Goal: Task Accomplishment & Management: Manage account settings

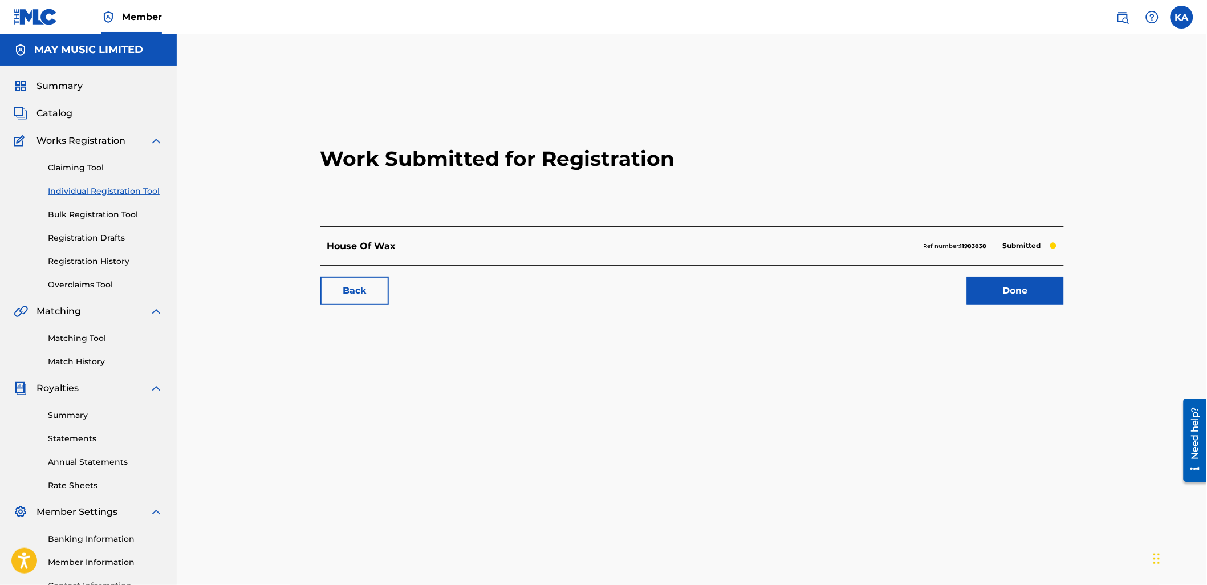
drag, startPoint x: 70, startPoint y: 106, endPoint x: 82, endPoint y: 104, distance: 12.1
click at [70, 107] on span "Catalog" at bounding box center [54, 114] width 36 height 14
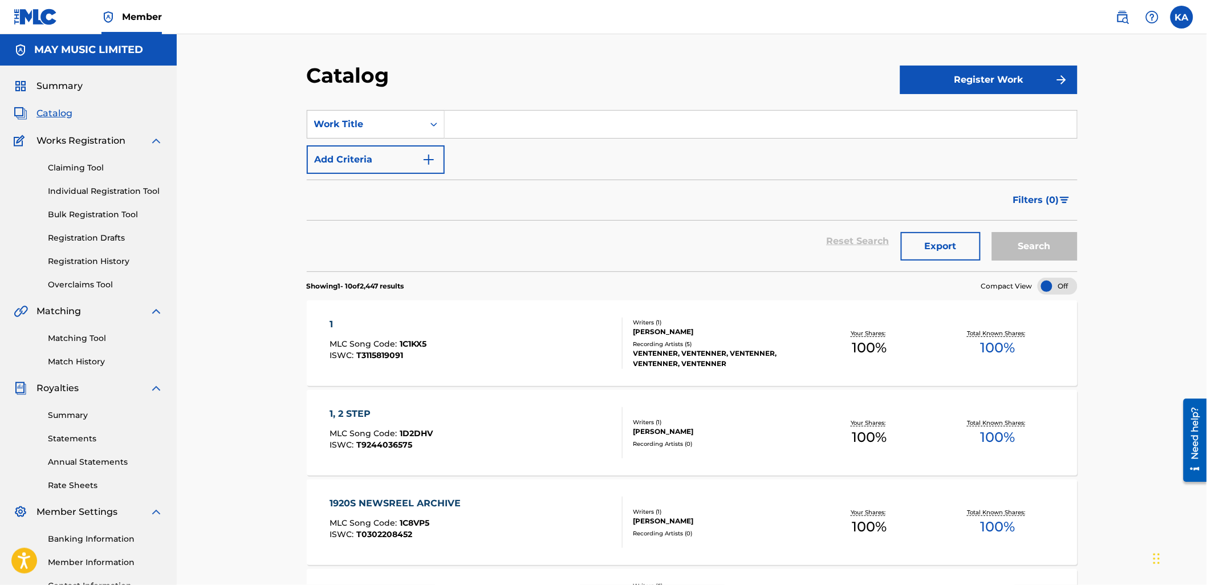
click at [474, 120] on input "Search Form" at bounding box center [761, 124] width 632 height 27
type input "Bluebells"
click at [992, 232] on button "Search" at bounding box center [1034, 246] width 85 height 28
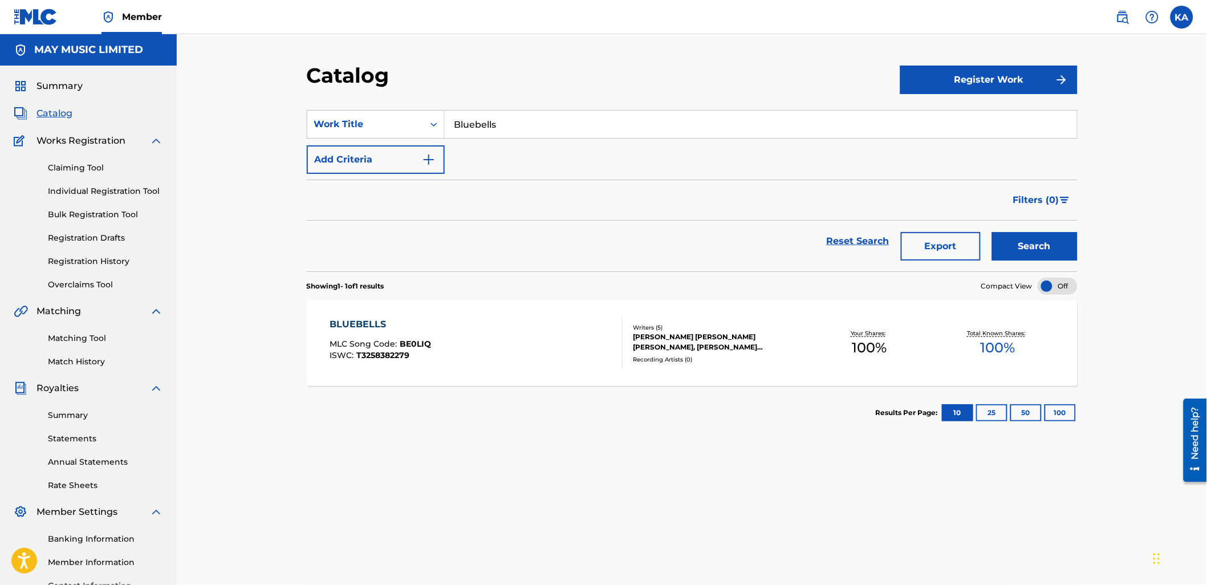
click at [521, 348] on div "BLUEBELLS MLC Song Code : BE0LIQ ISWC : T3258382279" at bounding box center [475, 342] width 293 height 51
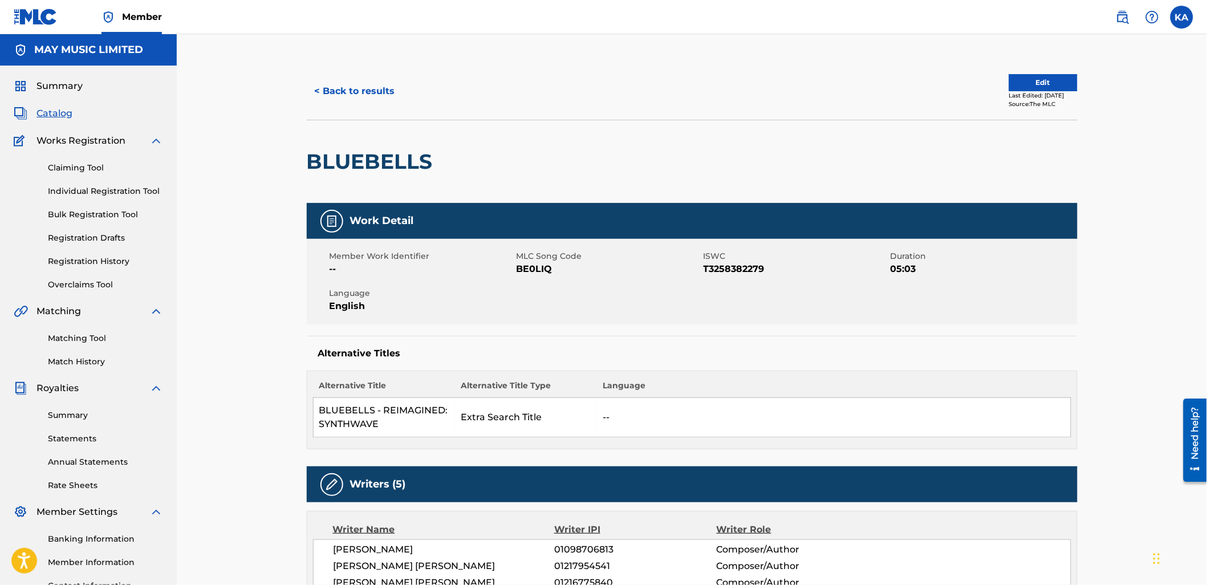
click at [382, 97] on button "< Back to results" at bounding box center [355, 91] width 96 height 28
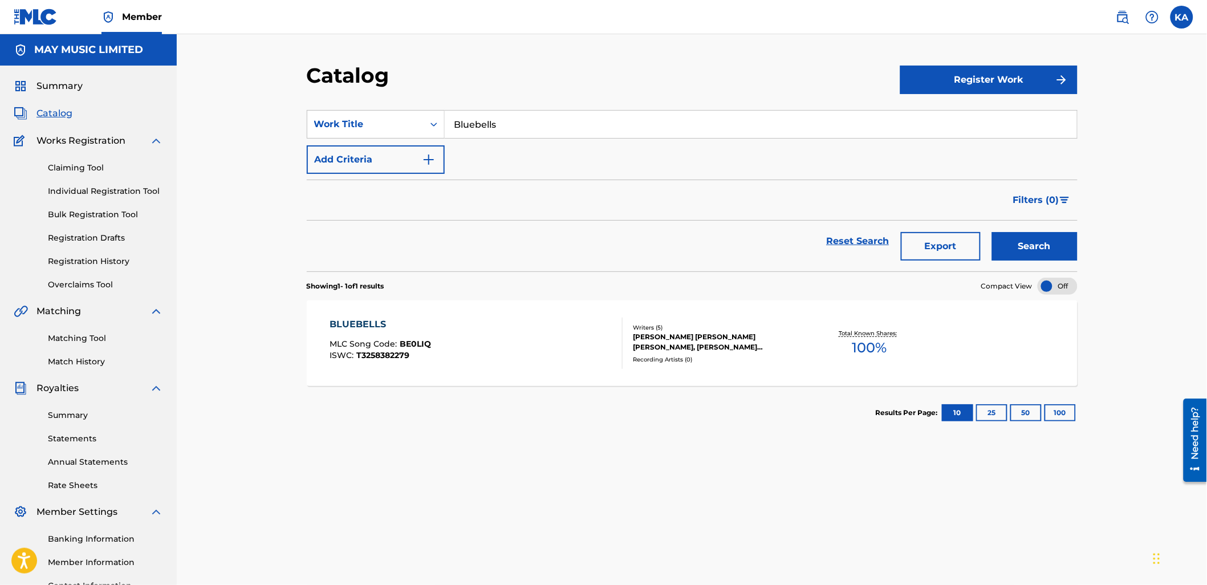
click at [459, 116] on input "Bluebells" at bounding box center [761, 124] width 632 height 27
type input "B"
type input "pine"
click at [992, 232] on button "Search" at bounding box center [1034, 246] width 85 height 28
drag, startPoint x: 491, startPoint y: 114, endPoint x: 441, endPoint y: 123, distance: 50.9
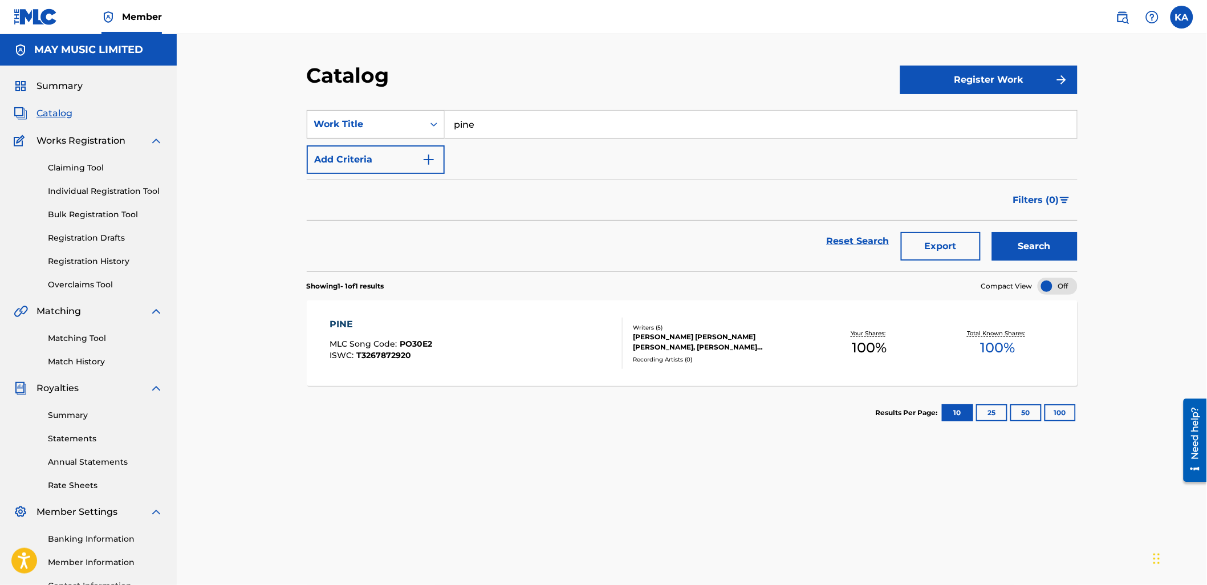
click at [445, 121] on input "pine" at bounding box center [761, 124] width 632 height 27
type input "life in silhouettes"
click at [992, 232] on button "Search" at bounding box center [1034, 246] width 85 height 28
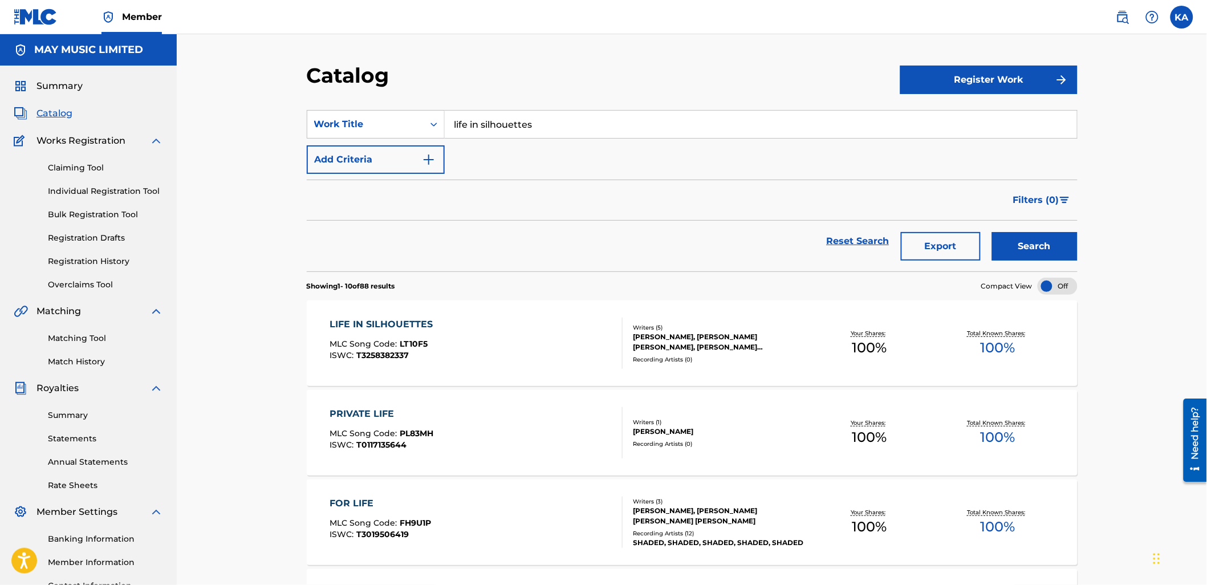
drag, startPoint x: 555, startPoint y: 123, endPoint x: 429, endPoint y: 140, distance: 127.0
click at [430, 140] on div "SearchWithCriteria05b1ab45-3d8d-4f31-8e19-8830354ef0bb Work Title life in silho…" at bounding box center [692, 142] width 771 height 64
type input "breathe me in"
click at [992, 232] on button "Search" at bounding box center [1034, 246] width 85 height 28
drag, startPoint x: 472, startPoint y: 127, endPoint x: 411, endPoint y: 133, distance: 61.3
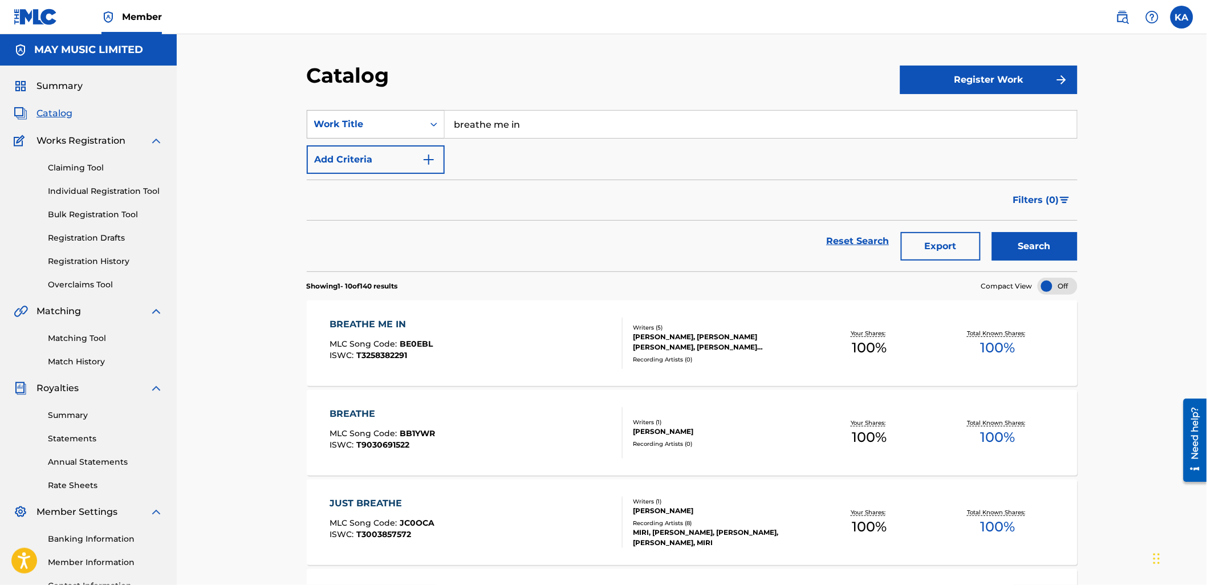
click at [413, 133] on div "SearchWithCriteria05b1ab45-3d8d-4f31-8e19-8830354ef0bb Work Title breathe me in" at bounding box center [692, 124] width 771 height 28
click at [566, 146] on span "with the season" at bounding box center [532, 149] width 74 height 11
type input "changes with the season"
click at [1067, 240] on button "Search" at bounding box center [1034, 246] width 85 height 28
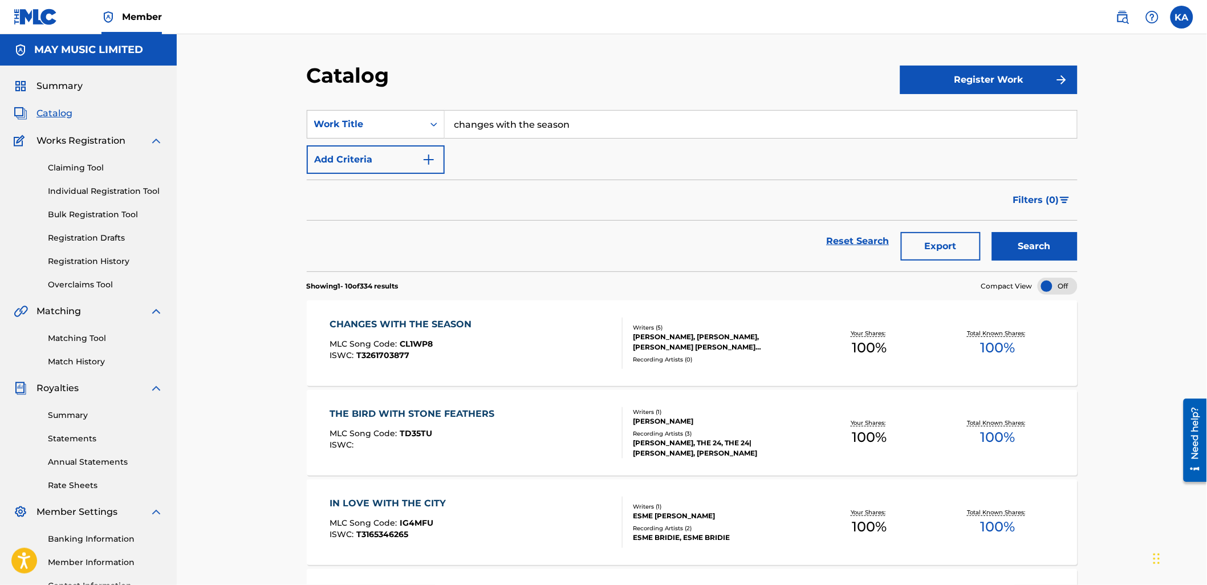
drag, startPoint x: 372, startPoint y: 400, endPoint x: 190, endPoint y: 419, distance: 183.5
drag, startPoint x: 190, startPoint y: 419, endPoint x: 667, endPoint y: 261, distance: 502.7
click at [667, 261] on div "Reset Search Export Search" at bounding box center [692, 241] width 771 height 41
drag, startPoint x: 474, startPoint y: 137, endPoint x: 327, endPoint y: 138, distance: 146.5
click at [389, 138] on div "SearchWithCriteria05b1ab45-3d8d-4f31-8e19-8830354ef0bb Work Title changes with …" at bounding box center [692, 124] width 771 height 28
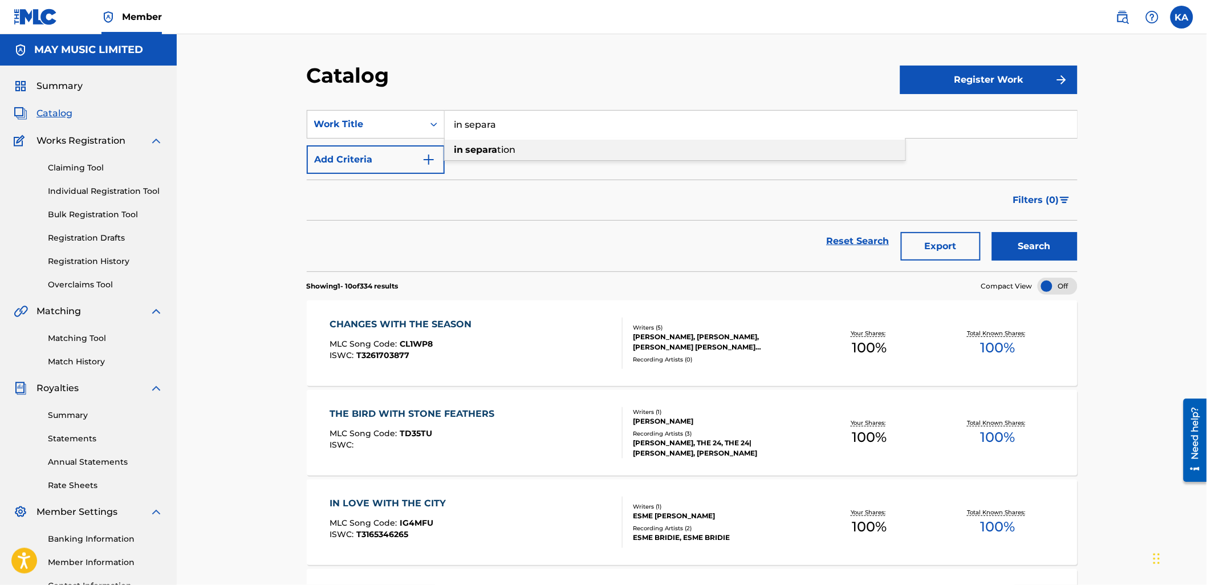
click at [482, 152] on strong "separa" at bounding box center [482, 149] width 32 height 11
type input "in separation"
click at [1050, 246] on button "Search" at bounding box center [1034, 246] width 85 height 28
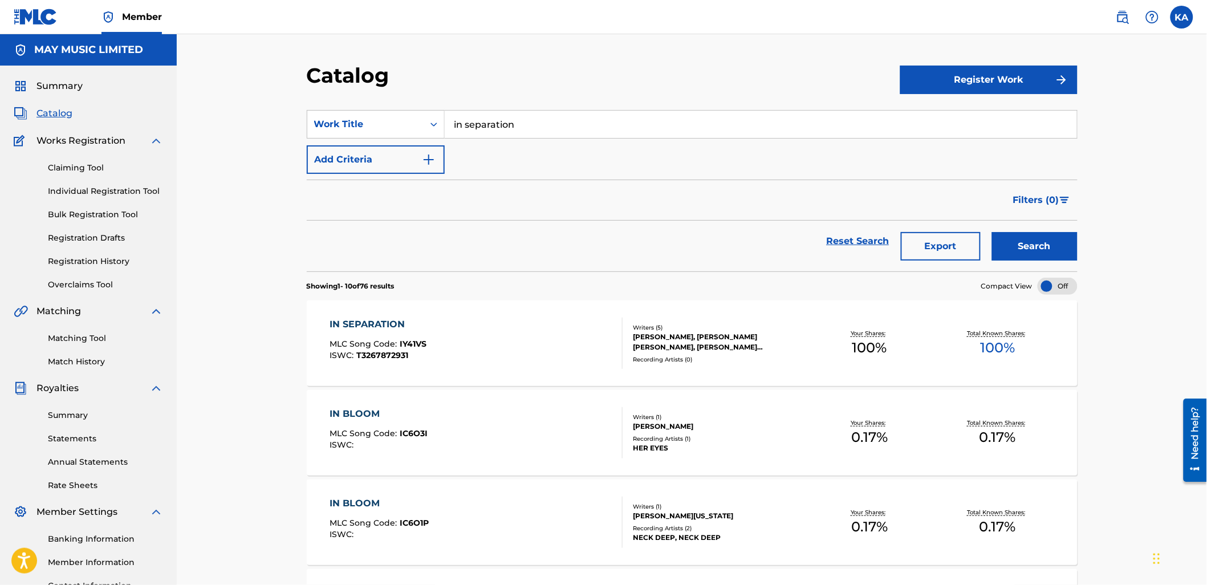
drag, startPoint x: 587, startPoint y: 127, endPoint x: 292, endPoint y: 101, distance: 296.3
click at [374, 107] on section "SearchWithCriteria05b1ab45-3d8d-4f31-8e19-8830354ef0bb Work Title in separation…" at bounding box center [692, 183] width 771 height 175
paste input "In [GEOGRAPHIC_DATA]"
type input "In [GEOGRAPHIC_DATA]"
click at [992, 232] on button "Search" at bounding box center [1034, 246] width 85 height 28
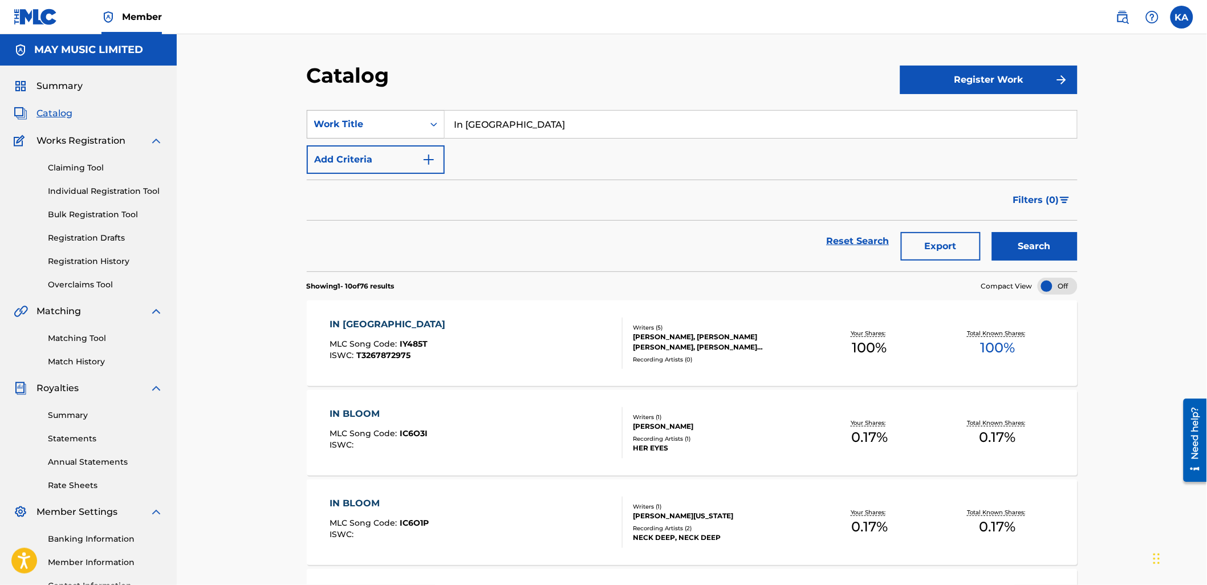
drag, startPoint x: 513, startPoint y: 121, endPoint x: 418, endPoint y: 128, distance: 95.4
click at [418, 128] on div "SearchWithCriteria05b1ab45-3d8d-4f31-8e19-8830354ef0bb Work Title In Unison" at bounding box center [692, 124] width 771 height 28
click at [508, 142] on div "distant bodies" at bounding box center [675, 150] width 461 height 21
type input "distant bodies"
click at [1058, 247] on button "Search" at bounding box center [1034, 246] width 85 height 28
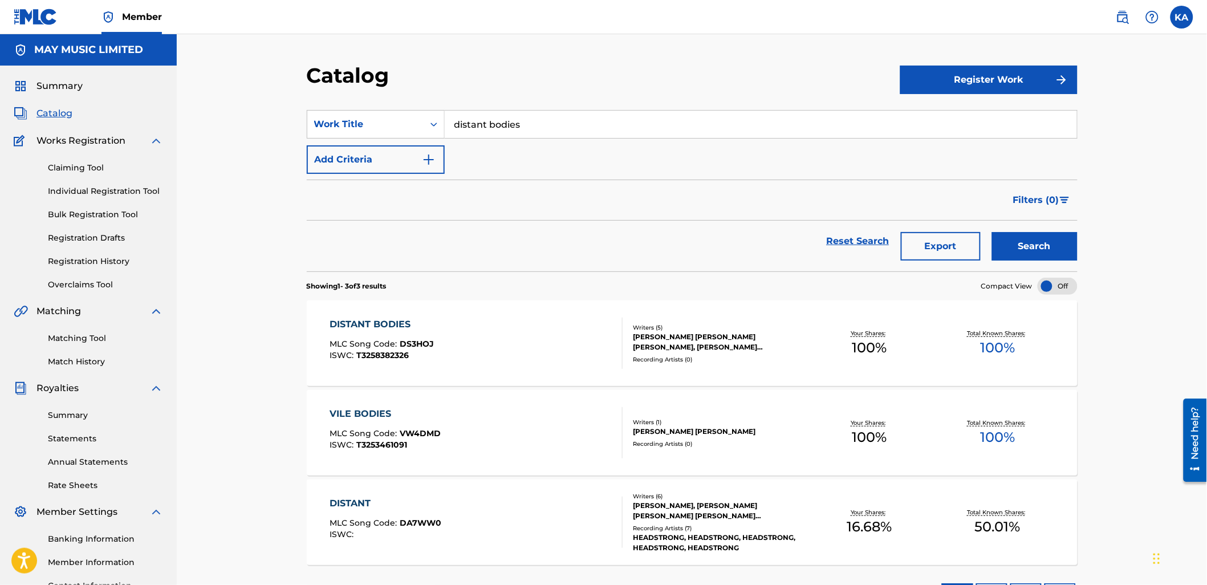
click at [554, 339] on div "DISTANT BODIES MLC Song Code : DS3HOJ ISWC : T3258382326" at bounding box center [475, 342] width 293 height 51
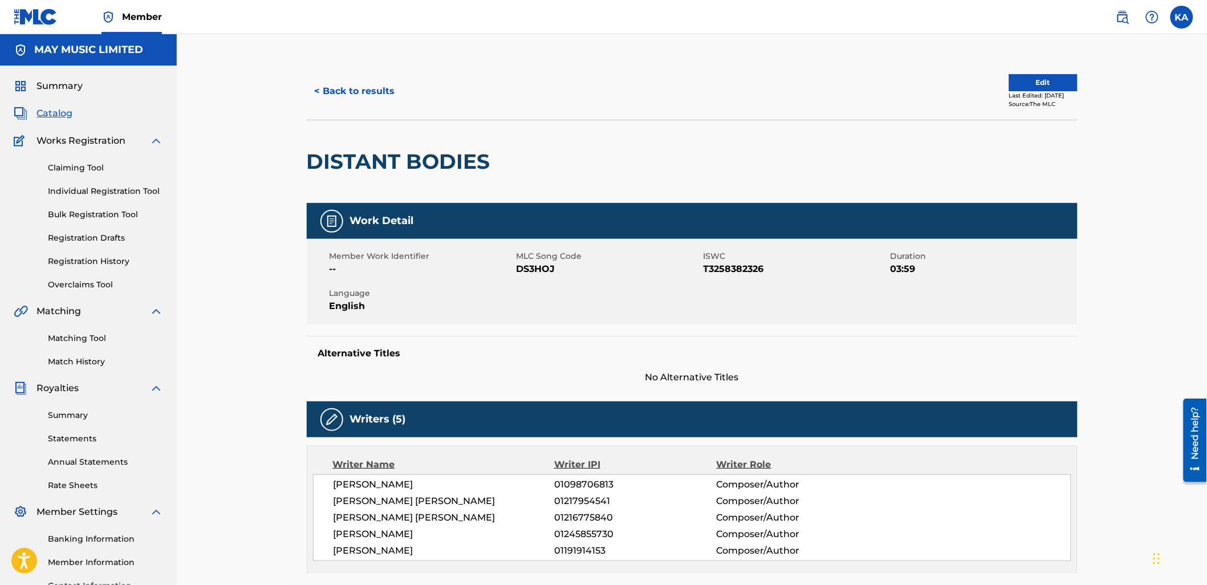
click at [355, 92] on button "< Back to results" at bounding box center [355, 91] width 96 height 28
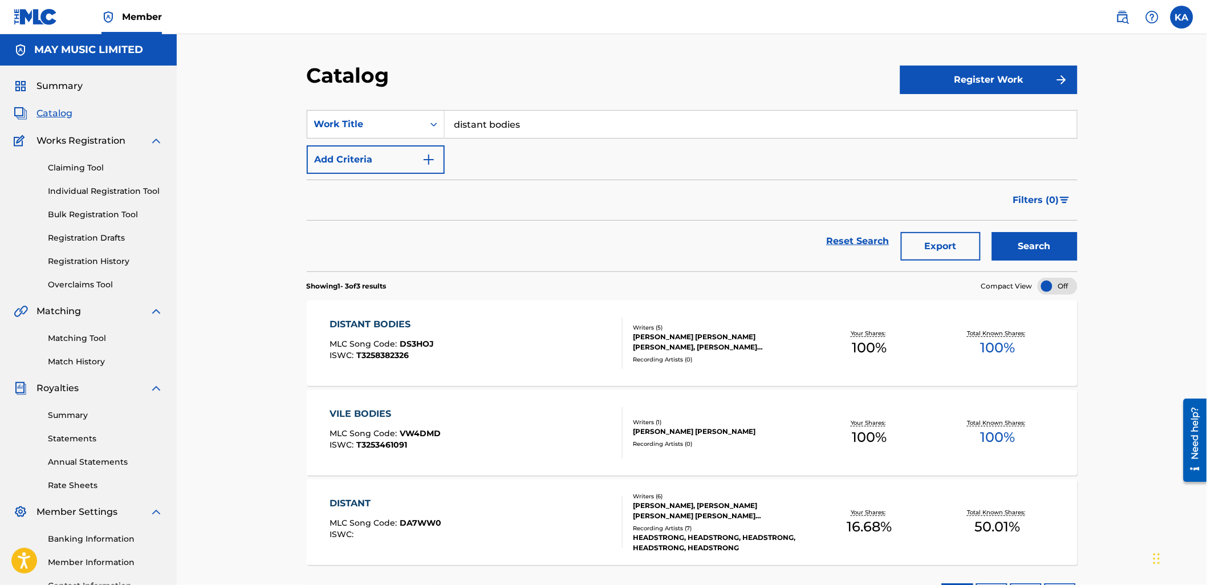
drag, startPoint x: 525, startPoint y: 137, endPoint x: 406, endPoint y: 140, distance: 119.1
click at [406, 140] on div "SearchWithCriteria05b1ab45-3d8d-4f31-8e19-8830354ef0bb Work Title distant bodie…" at bounding box center [692, 142] width 771 height 64
click at [992, 232] on button "Search" at bounding box center [1034, 246] width 85 height 28
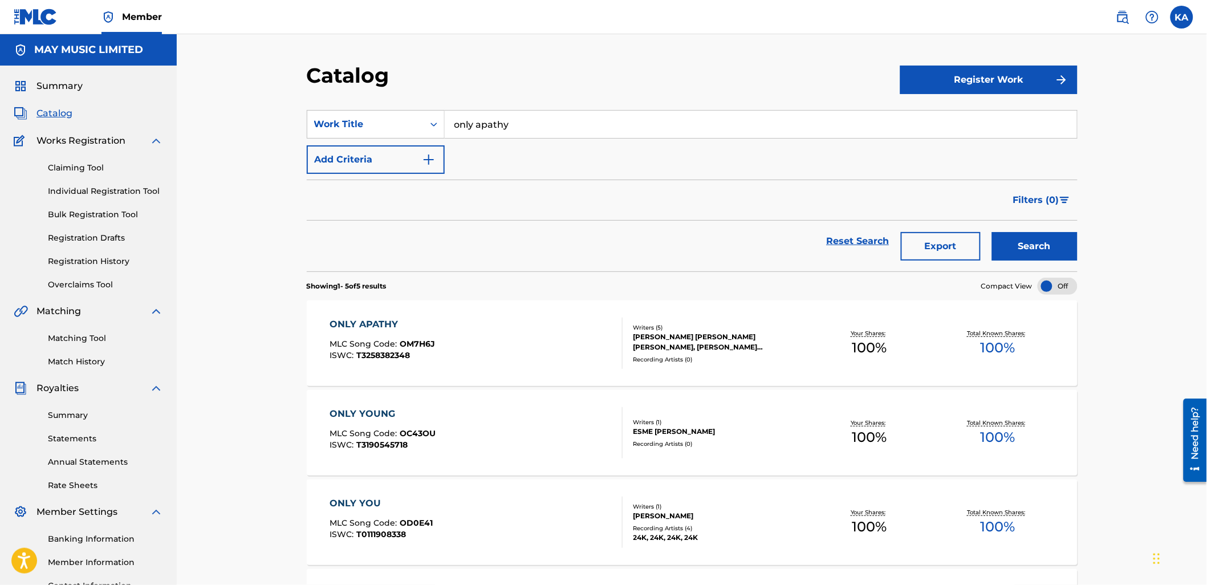
click at [463, 127] on input "only apathy" at bounding box center [761, 124] width 632 height 27
type input "o"
type input "coping without a cure"
click at [992, 232] on button "Search" at bounding box center [1034, 246] width 85 height 28
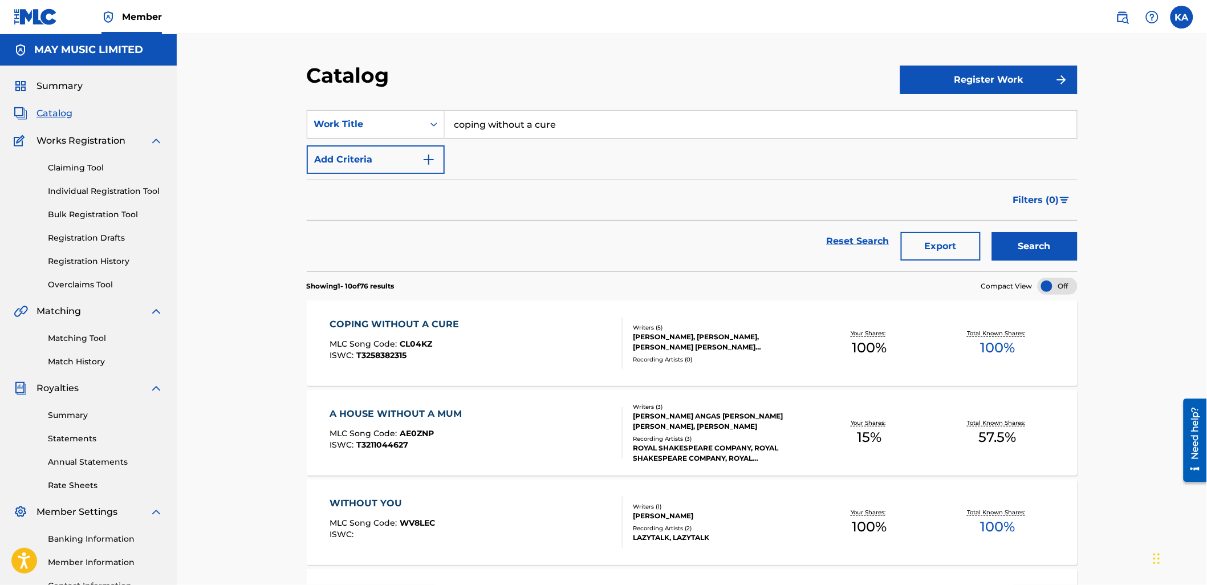
drag, startPoint x: 479, startPoint y: 136, endPoint x: 431, endPoint y: 139, distance: 48.0
click at [439, 138] on div "SearchWithCriteria05b1ab45-3d8d-4f31-8e19-8830354ef0bb Work Title coping withou…" at bounding box center [692, 124] width 771 height 28
click at [992, 232] on button "Search" at bounding box center [1034, 246] width 85 height 28
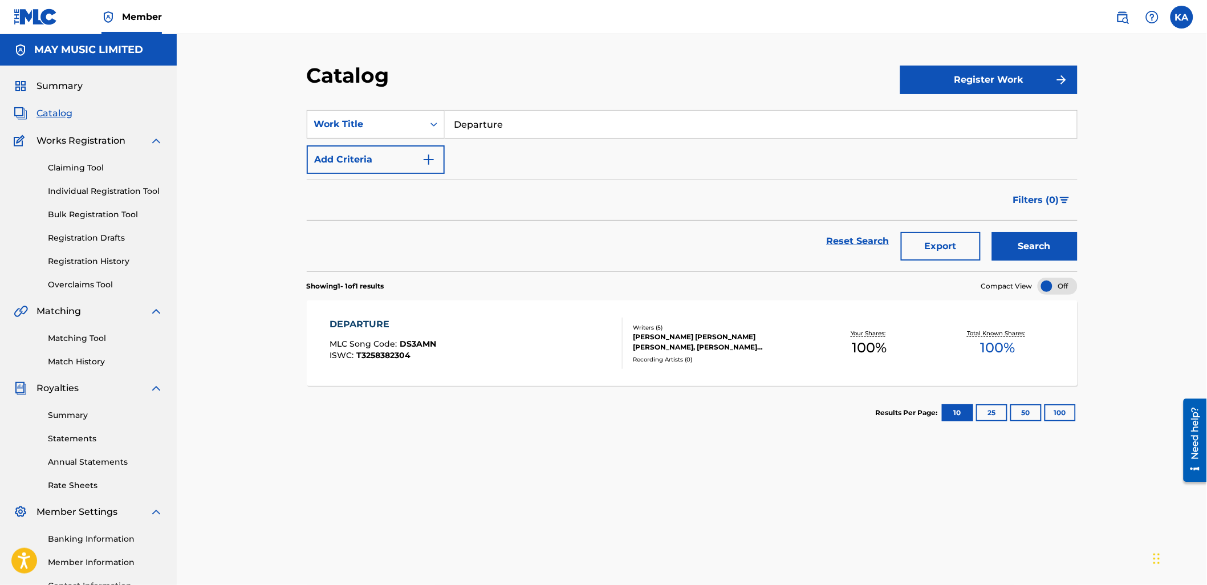
drag, startPoint x: 508, startPoint y: 128, endPoint x: 458, endPoint y: 133, distance: 50.4
click at [463, 132] on input "Departure" at bounding box center [761, 124] width 632 height 27
type input "D"
paste input "Reverie"
click at [992, 232] on button "Search" at bounding box center [1034, 246] width 85 height 28
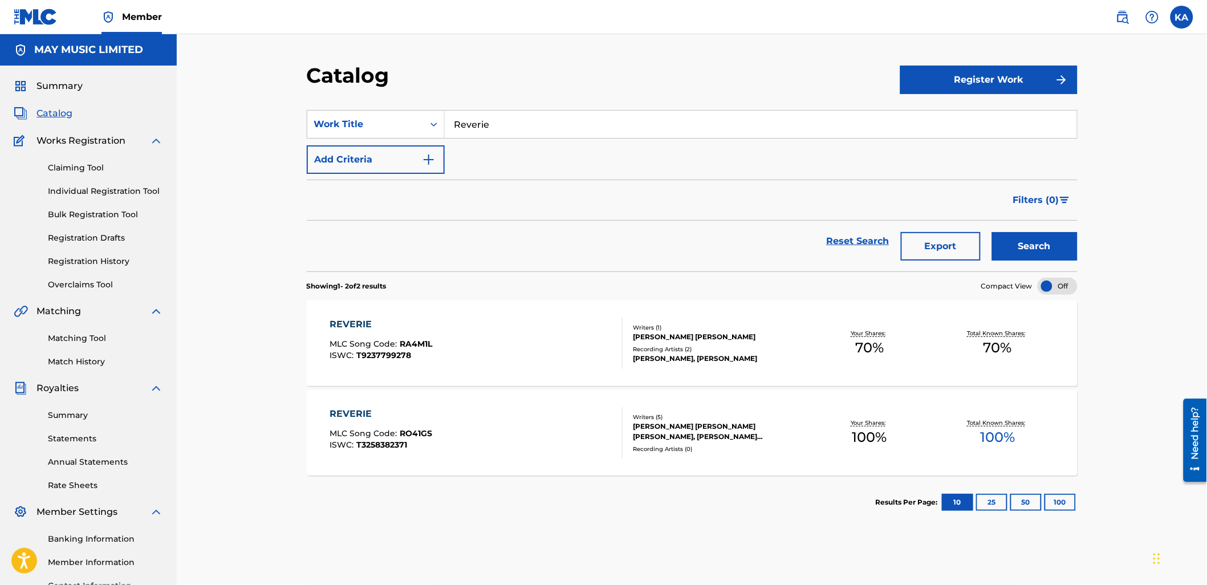
click at [489, 124] on input "Reverie" at bounding box center [761, 124] width 632 height 27
type input "R"
click at [524, 173] on div "a letter unread" at bounding box center [675, 170] width 461 height 21
type input "a letter unread"
click at [1021, 253] on button "Search" at bounding box center [1034, 246] width 85 height 28
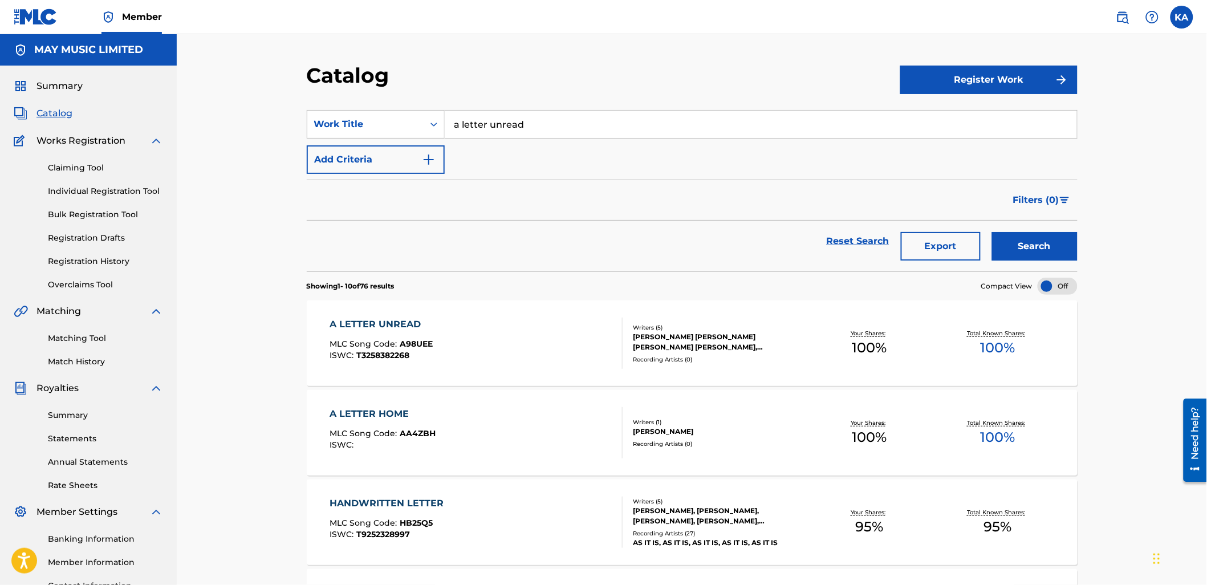
drag, startPoint x: 543, startPoint y: 134, endPoint x: 408, endPoint y: 144, distance: 135.4
click at [424, 138] on div "SearchWithCriteria05b1ab45-3d8d-4f31-8e19-8830354ef0bb Work Title a letter unre…" at bounding box center [692, 142] width 771 height 64
type input "exist"
click at [992, 232] on button "Search" at bounding box center [1034, 246] width 85 height 28
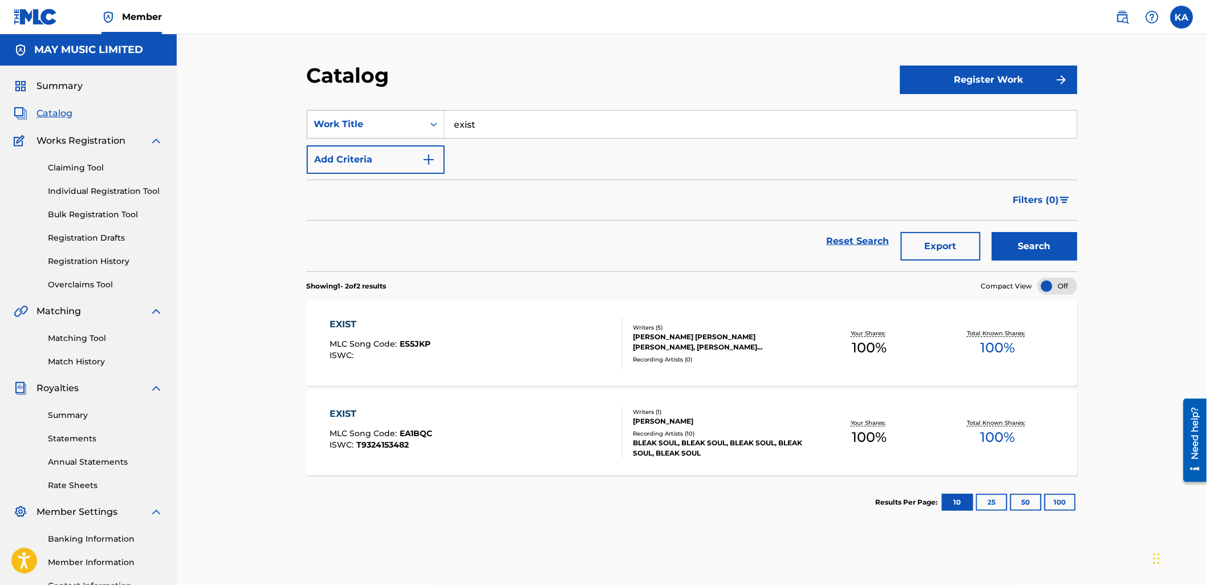
drag, startPoint x: 495, startPoint y: 121, endPoint x: 365, endPoint y: 122, distance: 129.4
click at [401, 121] on div "SearchWithCriteria05b1ab45-3d8d-4f31-8e19-8830354ef0bb Work Title exist" at bounding box center [692, 124] width 771 height 28
paste input "Tired Eyes"
click at [992, 232] on button "Search" at bounding box center [1034, 246] width 85 height 28
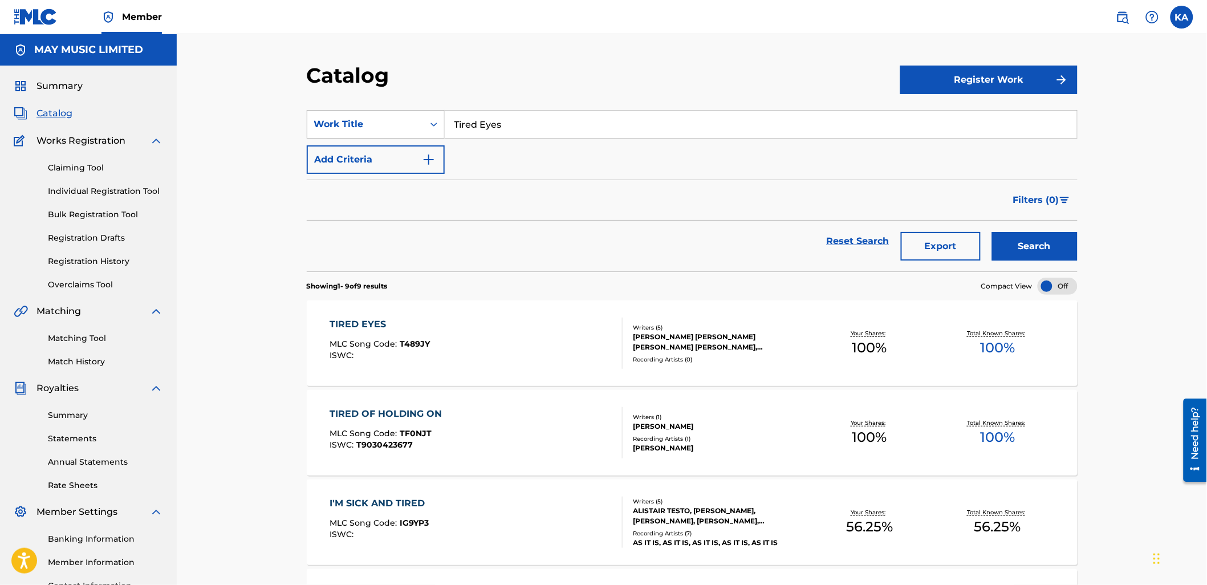
drag, startPoint x: 494, startPoint y: 128, endPoint x: 412, endPoint y: 123, distance: 81.7
click at [413, 124] on div "SearchWithCriteria05b1ab45-3d8d-4f31-8e19-8830354ef0bb Work Title Tired Eyes" at bounding box center [692, 124] width 771 height 28
type input "s"
click at [992, 232] on button "Search" at bounding box center [1034, 246] width 85 height 28
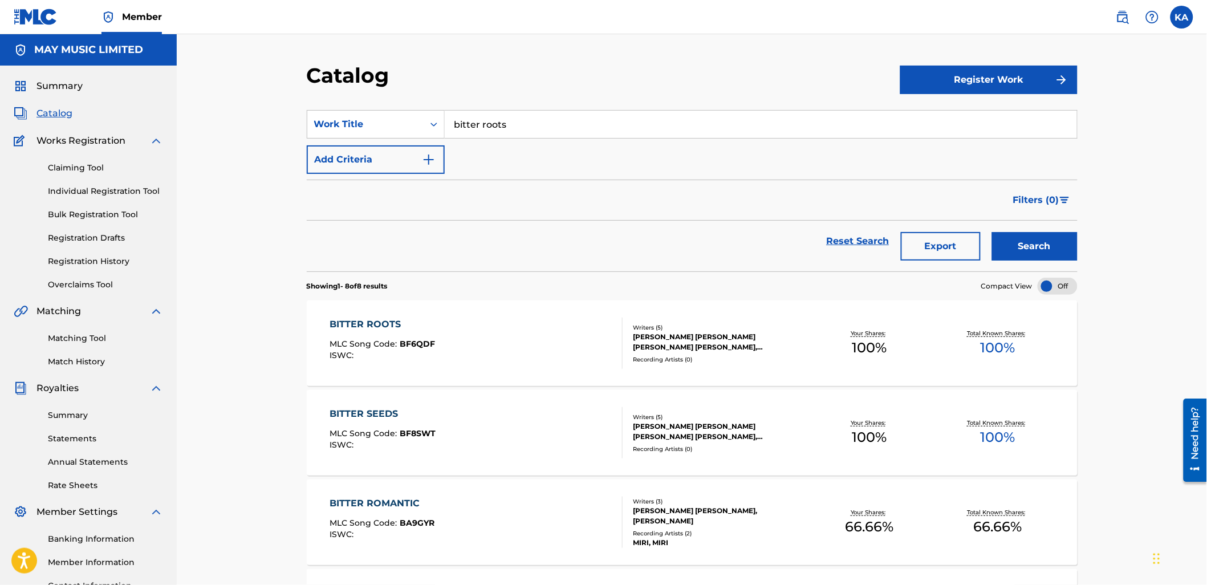
click at [483, 138] on div "bitter roots" at bounding box center [761, 124] width 632 height 27
type input "bitter seeds"
click at [992, 232] on button "Search" at bounding box center [1034, 246] width 85 height 28
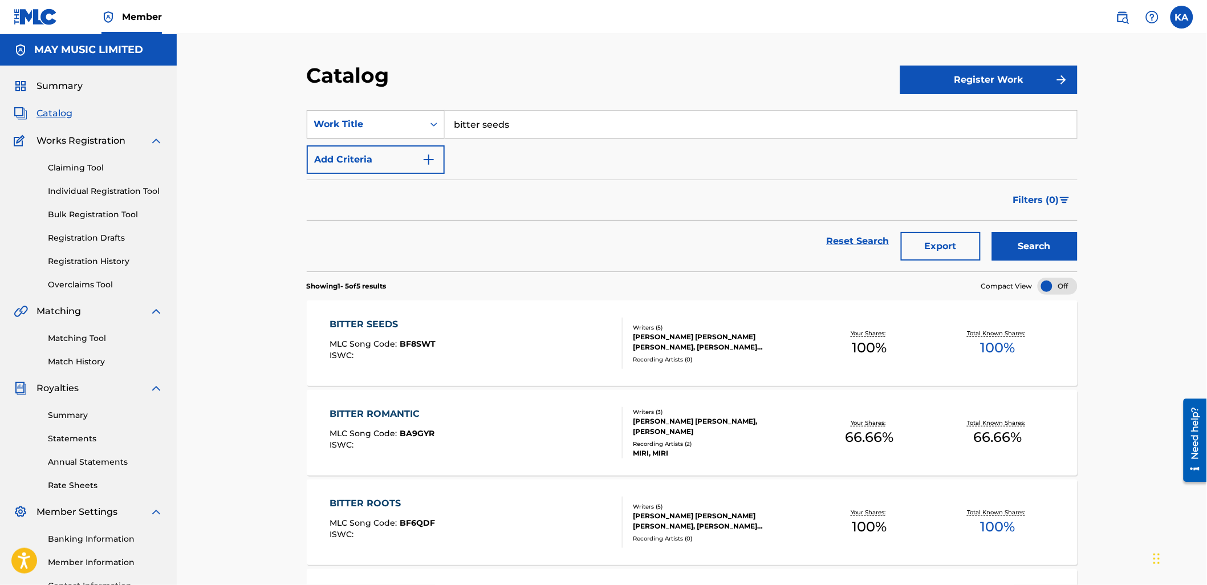
click at [439, 137] on div "SearchWithCriteria05b1ab45-3d8d-4f31-8e19-8830354ef0bb Work Title bitter seeds" at bounding box center [692, 124] width 771 height 28
click at [992, 232] on button "Search" at bounding box center [1034, 246] width 85 height 28
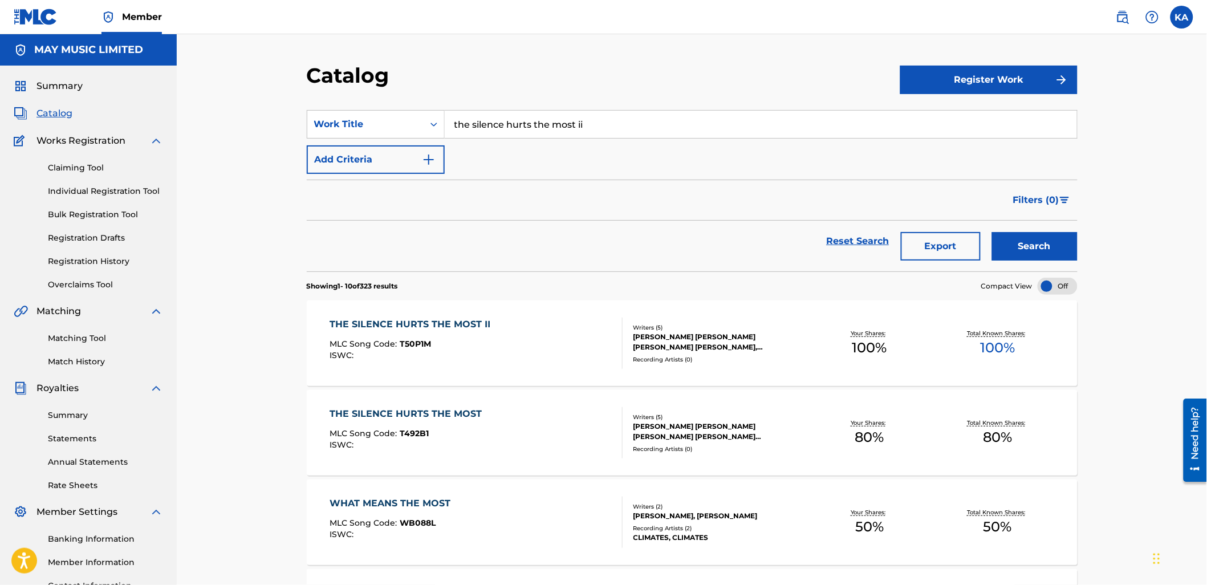
click at [480, 135] on input "the silence hurts the most ii" at bounding box center [761, 124] width 632 height 27
type input "t"
type input "still winds"
click at [992, 232] on button "Search" at bounding box center [1034, 246] width 85 height 28
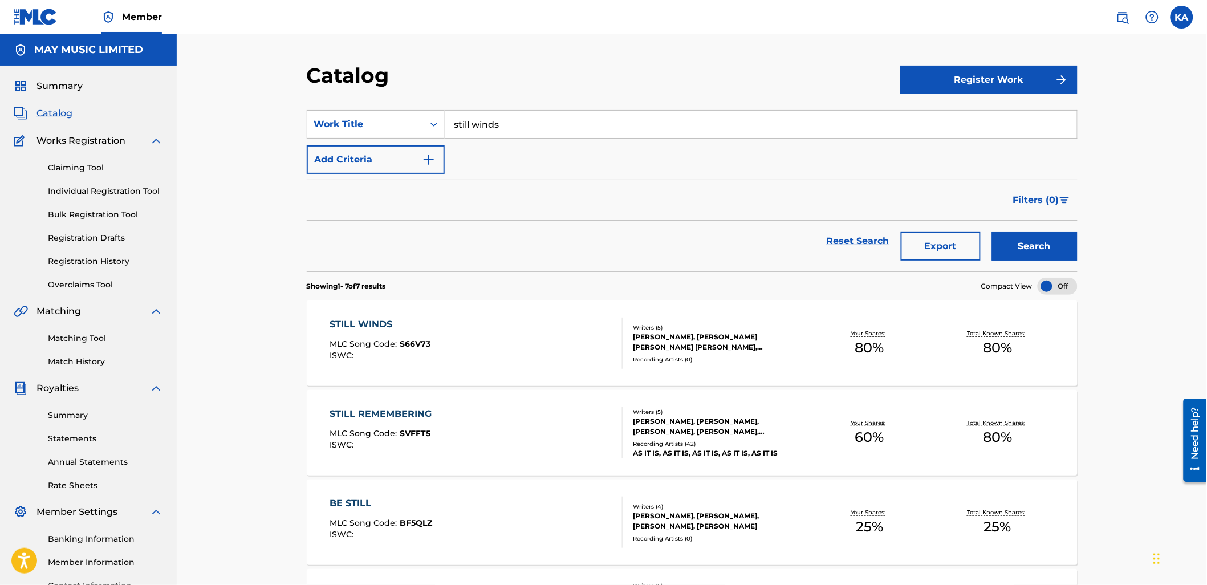
click at [443, 140] on div "SearchWithCriteria05b1ab45-3d8d-4f31-8e19-8830354ef0bb Work Title still winds A…" at bounding box center [692, 142] width 771 height 64
type input "this cage i built myself"
click at [992, 232] on button "Search" at bounding box center [1034, 246] width 85 height 28
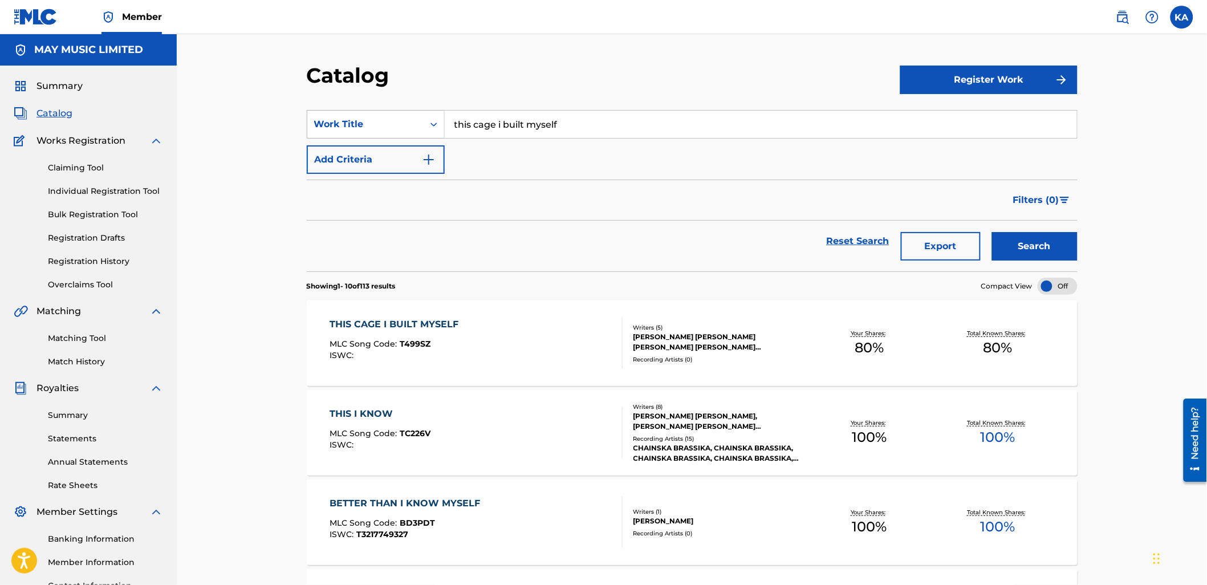
drag, startPoint x: 457, startPoint y: 120, endPoint x: 435, endPoint y: 120, distance: 21.1
click at [441, 120] on div "SearchWithCriteria05b1ab45-3d8d-4f31-8e19-8830354ef0bb Work Title this cage i b…" at bounding box center [692, 124] width 771 height 28
click at [992, 232] on button "Search" at bounding box center [1034, 246] width 85 height 28
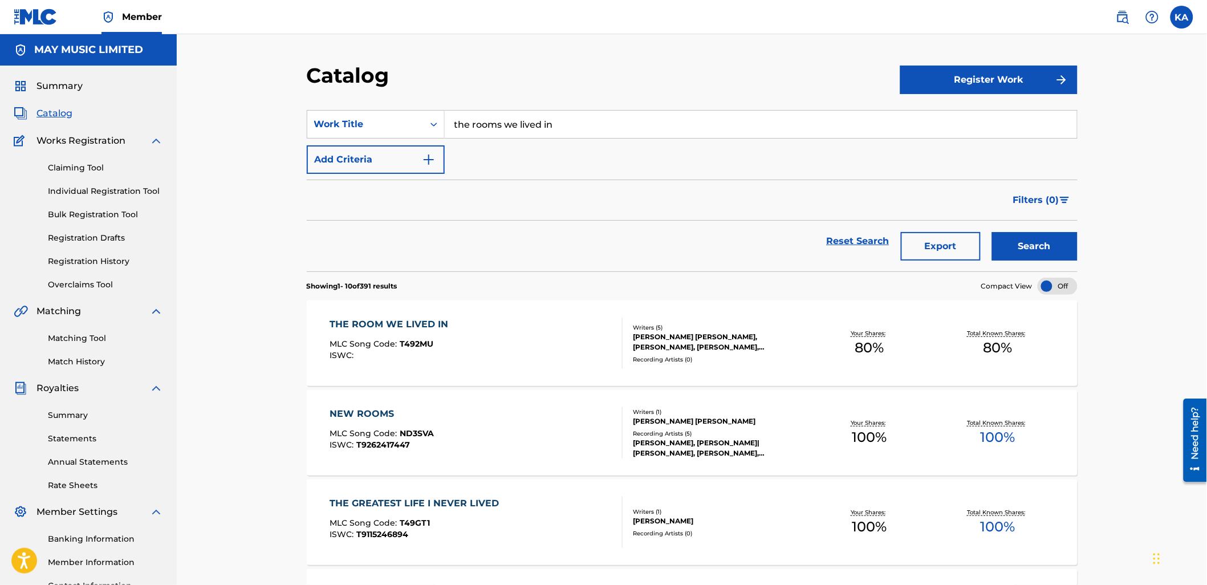
drag, startPoint x: 578, startPoint y: 128, endPoint x: 479, endPoint y: 124, distance: 98.7
click at [514, 128] on input "the rooms we lived in" at bounding box center [761, 124] width 632 height 27
type input "t"
type input "pause"
click at [992, 232] on button "Search" at bounding box center [1034, 246] width 85 height 28
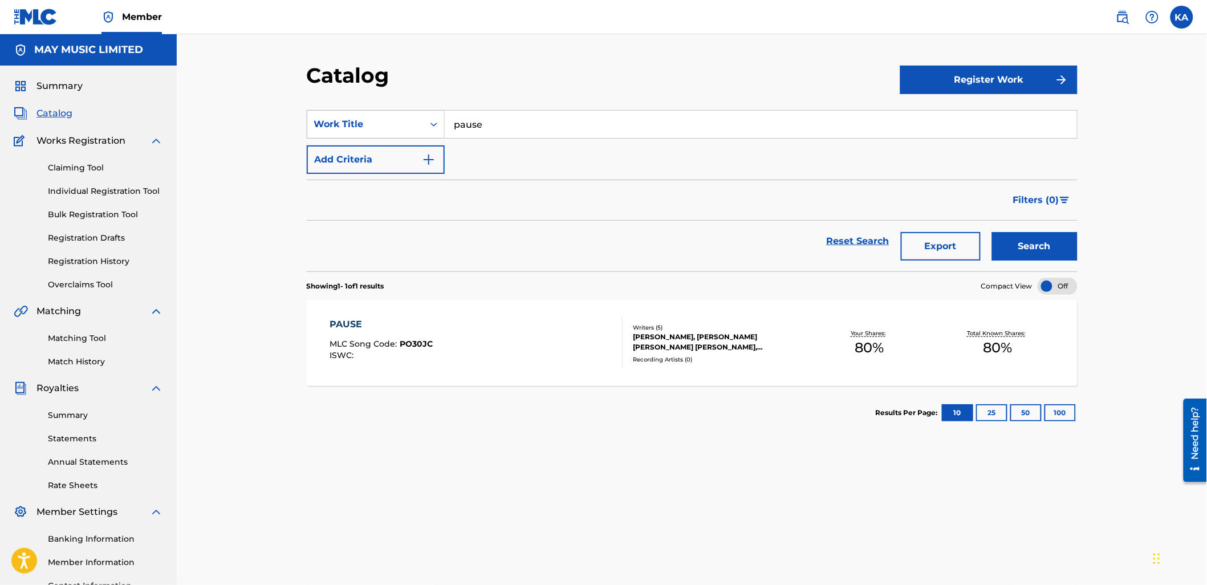
drag, startPoint x: 486, startPoint y: 131, endPoint x: 434, endPoint y: 123, distance: 52.5
click at [434, 123] on div "SearchWithCriteria05b1ab45-3d8d-4f31-8e19-8830354ef0bb Work Title pause" at bounding box center [692, 124] width 771 height 28
type input "the silence hurts the most"
click at [992, 232] on button "Search" at bounding box center [1034, 246] width 85 height 28
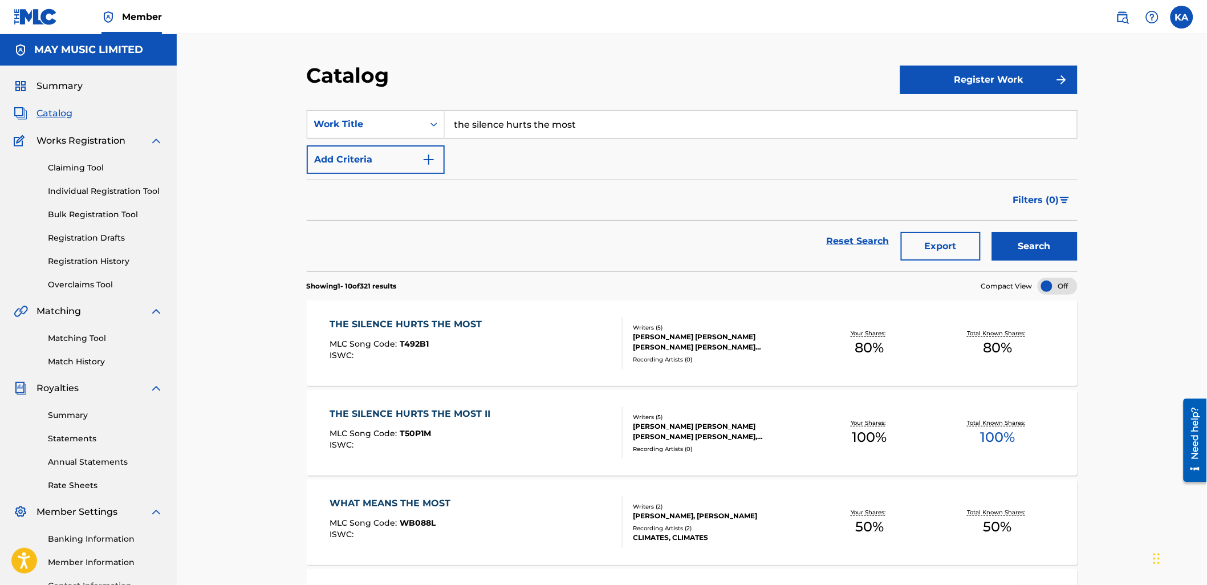
drag, startPoint x: 614, startPoint y: 125, endPoint x: 369, endPoint y: 155, distance: 246.9
click at [369, 155] on div "SearchWithCriteria05b1ab45-3d8d-4f31-8e19-8830354ef0bb Work Title the silence h…" at bounding box center [692, 142] width 771 height 64
type input "bluebells"
click at [992, 232] on button "Search" at bounding box center [1034, 246] width 85 height 28
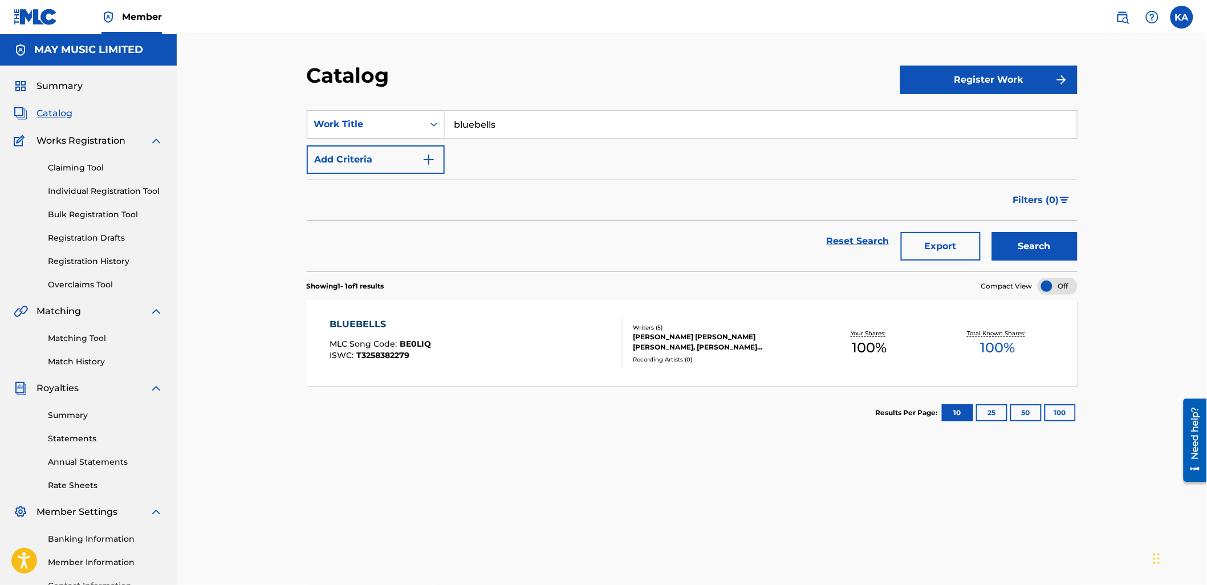
drag, startPoint x: 512, startPoint y: 127, endPoint x: 441, endPoint y: 124, distance: 71.3
click at [453, 124] on input "bluebells" at bounding box center [761, 124] width 632 height 27
type input "pine"
click at [992, 232] on button "Search" at bounding box center [1034, 246] width 85 height 28
drag, startPoint x: 491, startPoint y: 126, endPoint x: 439, endPoint y: 123, distance: 52.5
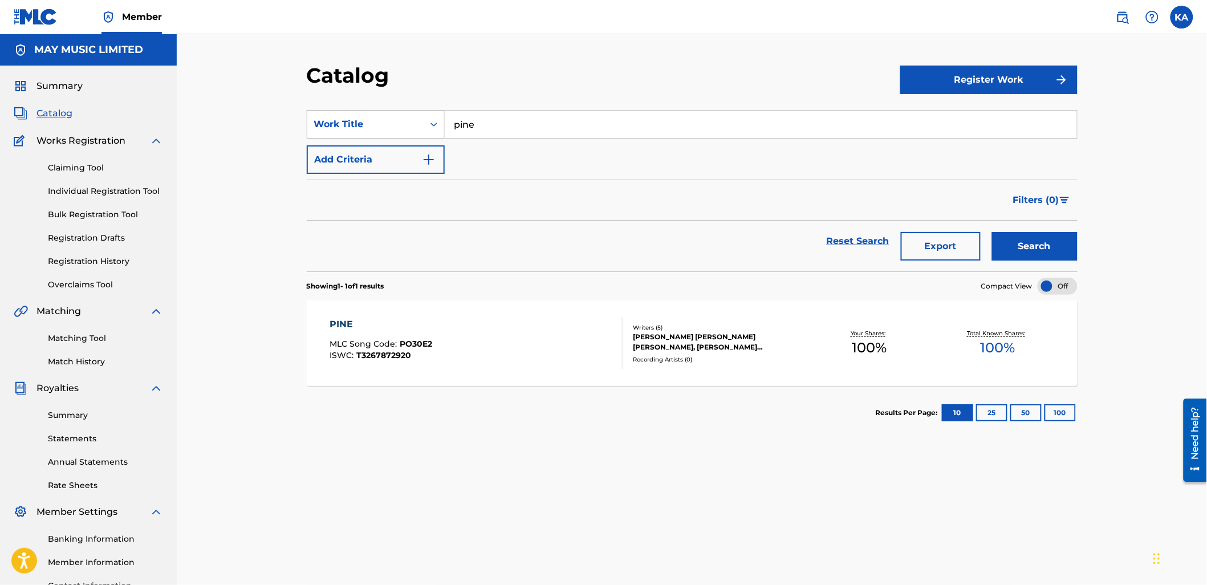
click at [440, 120] on div "SearchWithCriteria05b1ab45-3d8d-4f31-8e19-8830354ef0bb Work Title pine" at bounding box center [692, 124] width 771 height 28
click at [992, 232] on button "Search" at bounding box center [1034, 246] width 85 height 28
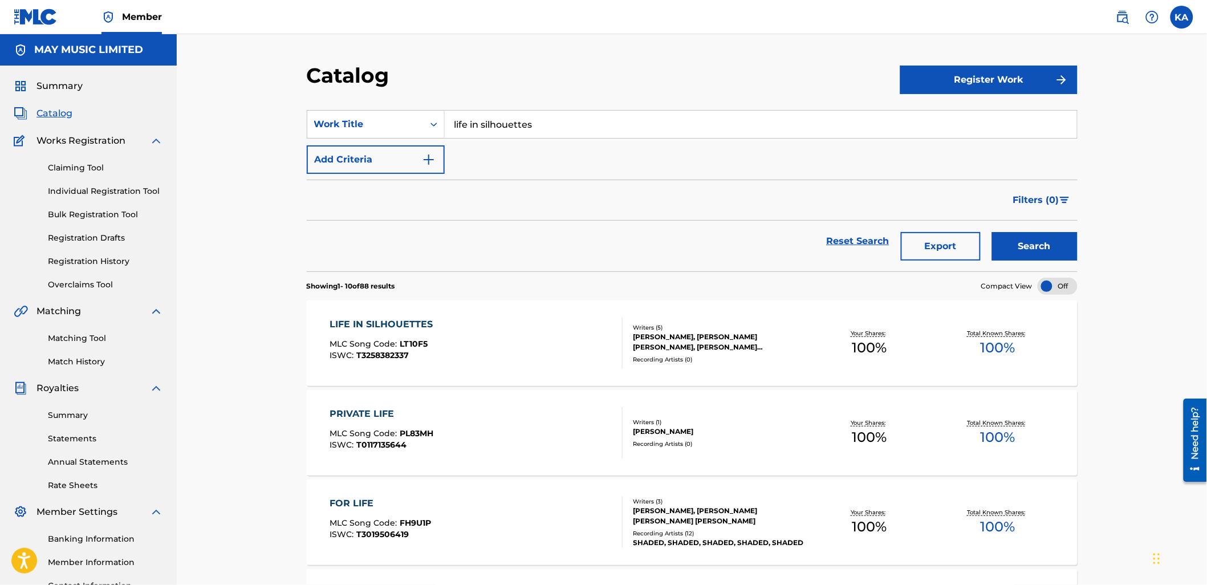
click at [471, 137] on input "life in silhouettes" at bounding box center [761, 124] width 632 height 27
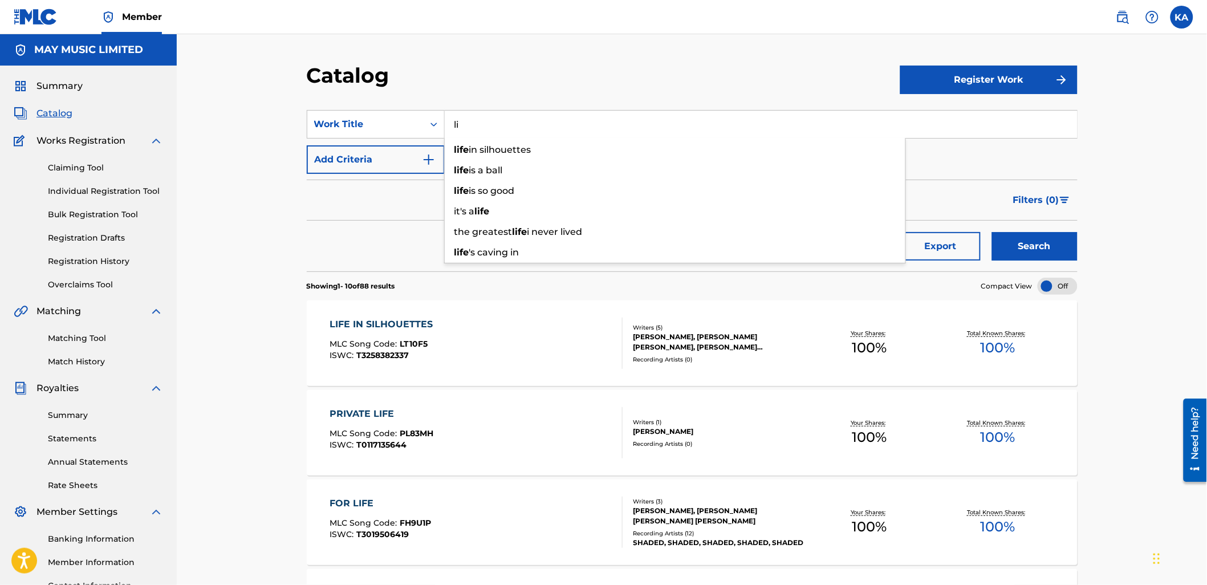
type input "l"
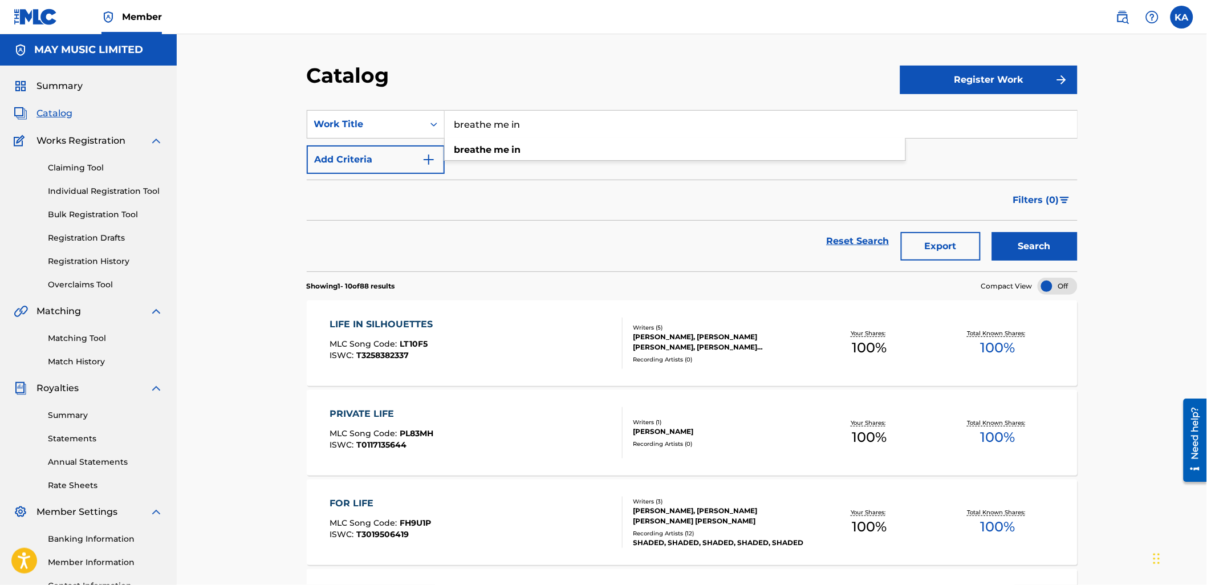
type input "breathe me in"
click at [992, 232] on button "Search" at bounding box center [1034, 246] width 85 height 28
click at [475, 322] on div "BREATHE ME IN MLC Song Code : BE0EBL ISWC : T3258382291" at bounding box center [475, 342] width 293 height 51
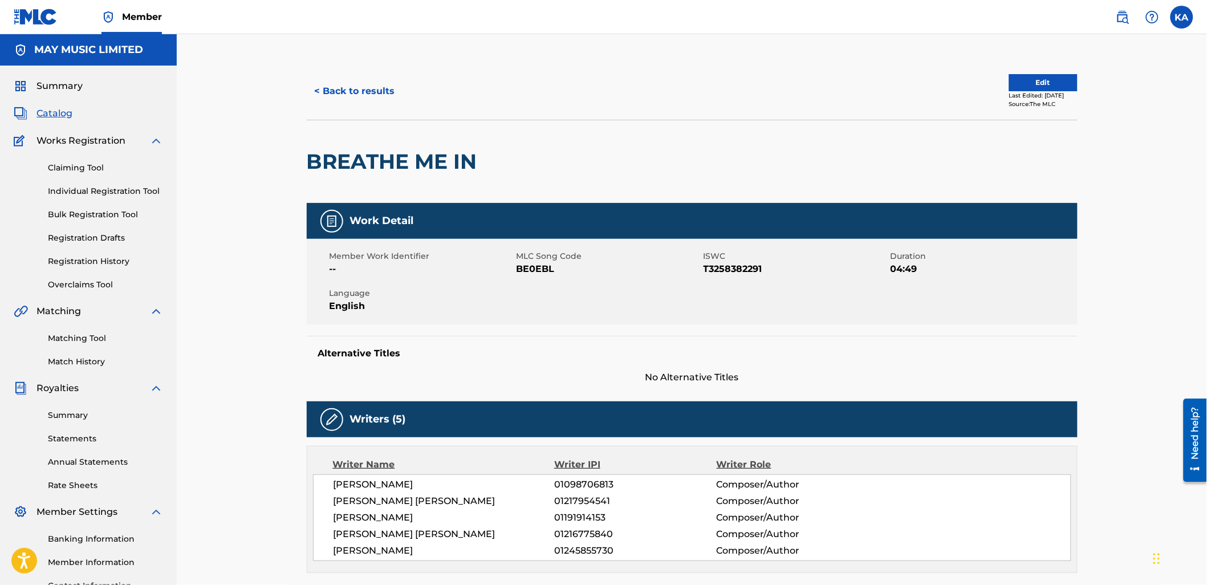
click at [350, 84] on button "< Back to results" at bounding box center [355, 91] width 96 height 28
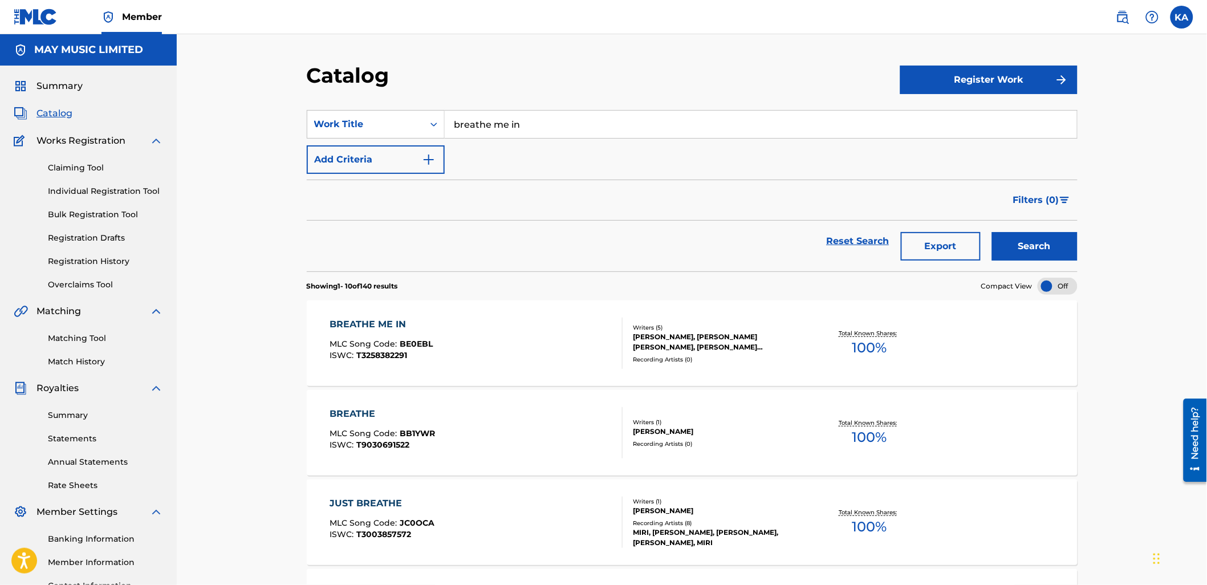
click at [366, 107] on section "SearchWithCriteria05b1ab45-3d8d-4f31-8e19-8830354ef0bb Work Title breathe me in…" at bounding box center [692, 183] width 771 height 175
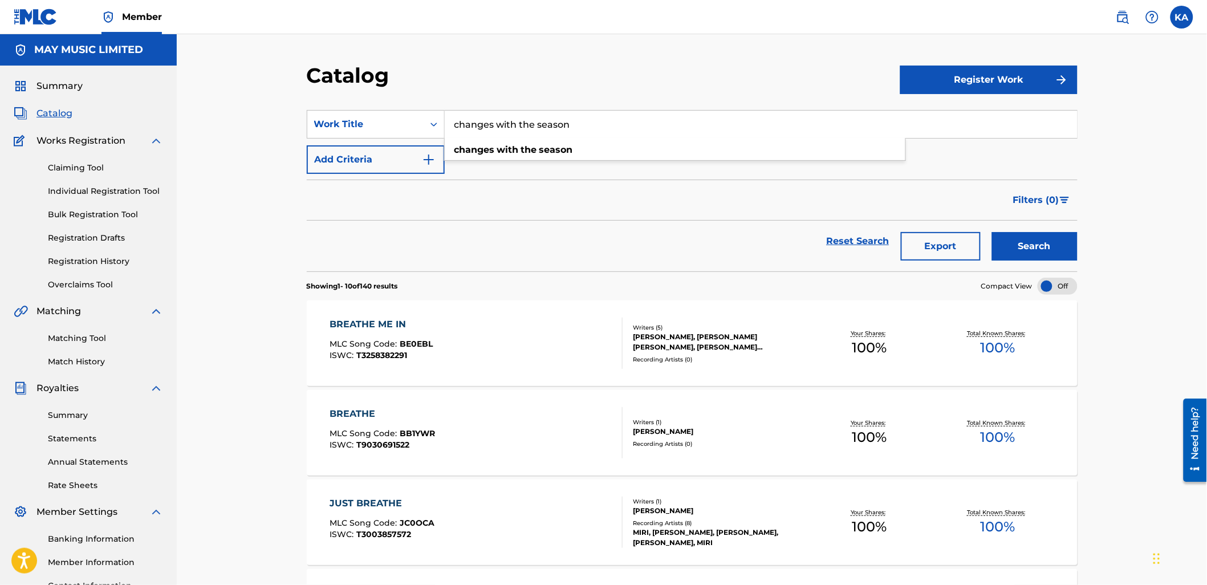
type input "changes with the season"
click at [992, 232] on button "Search" at bounding box center [1034, 246] width 85 height 28
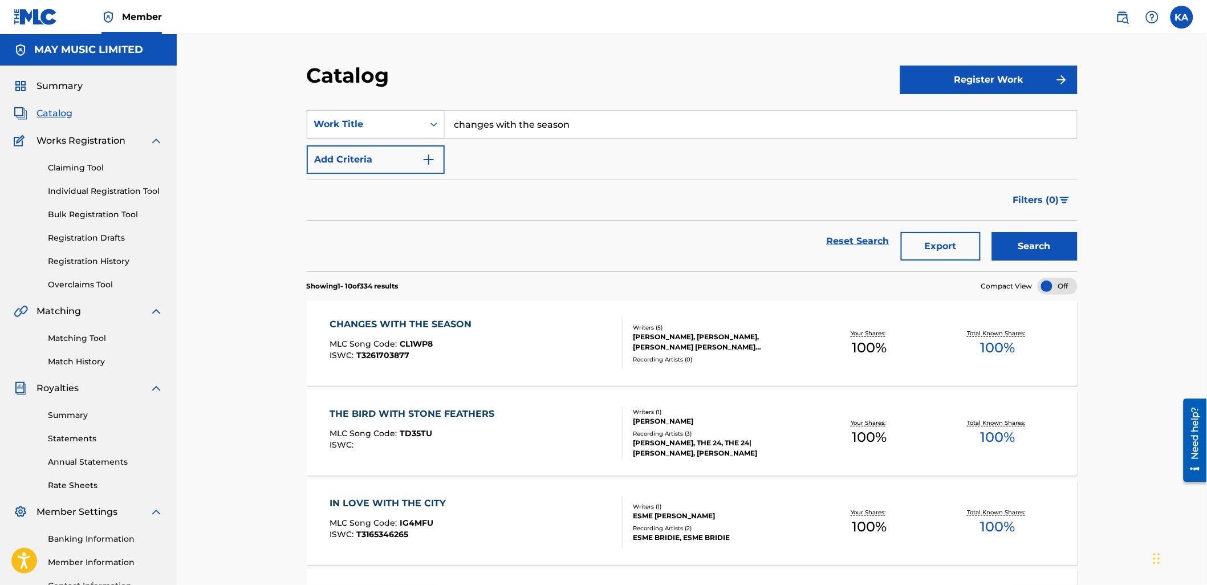
drag, startPoint x: 443, startPoint y: 134, endPoint x: 373, endPoint y: 133, distance: 70.7
click at [381, 133] on div "SearchWithCriteria05b1ab45-3d8d-4f31-8e19-8830354ef0bb Work Title changes with …" at bounding box center [692, 124] width 771 height 28
click at [992, 232] on button "Search" at bounding box center [1034, 246] width 85 height 28
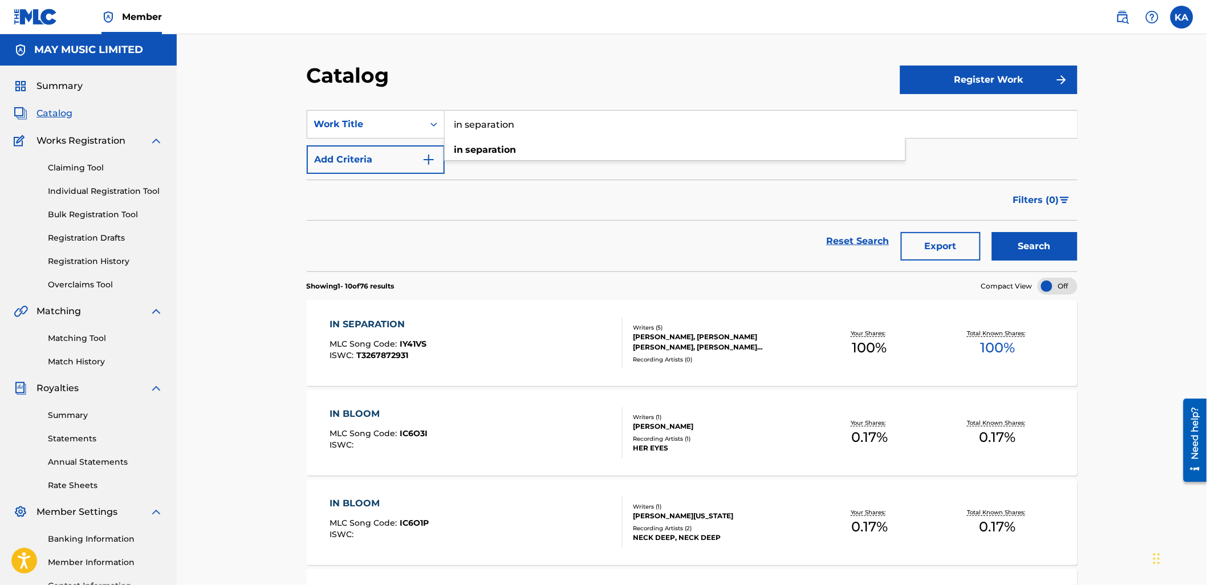
drag, startPoint x: 564, startPoint y: 127, endPoint x: 466, endPoint y: 138, distance: 99.3
click at [466, 138] on div "in separation in separation" at bounding box center [761, 124] width 632 height 27
type input "in [GEOGRAPHIC_DATA]"
click at [992, 232] on button "Search" at bounding box center [1034, 246] width 85 height 28
click at [538, 340] on div "IN UNISON MLC Song Code : IY485T ISWC : T3267872975" at bounding box center [475, 342] width 293 height 51
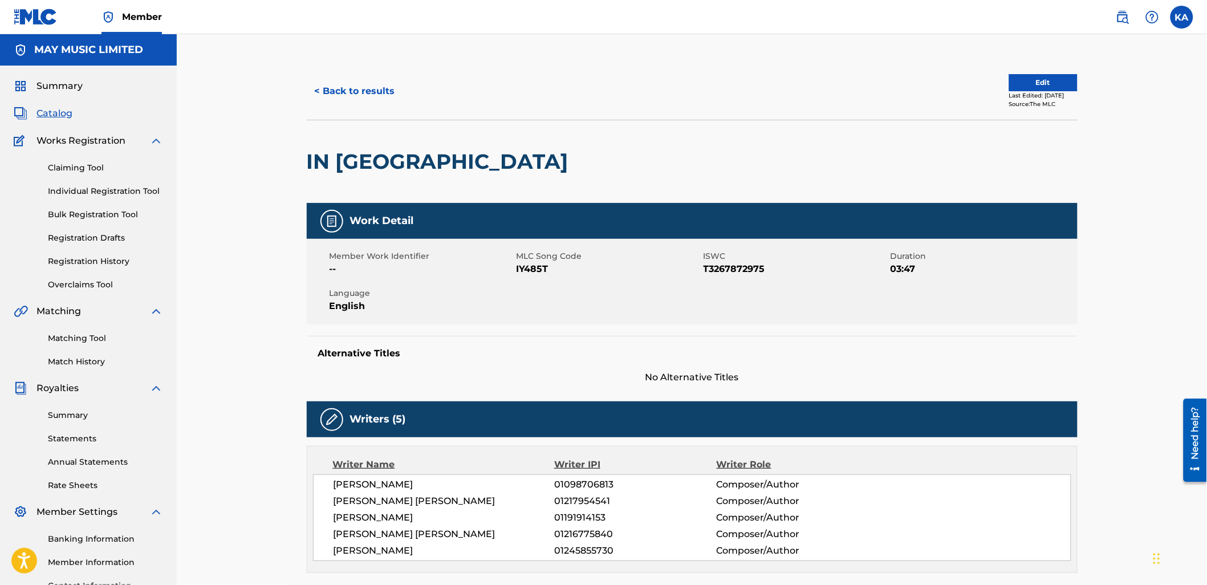
click at [345, 99] on button "< Back to results" at bounding box center [355, 91] width 96 height 28
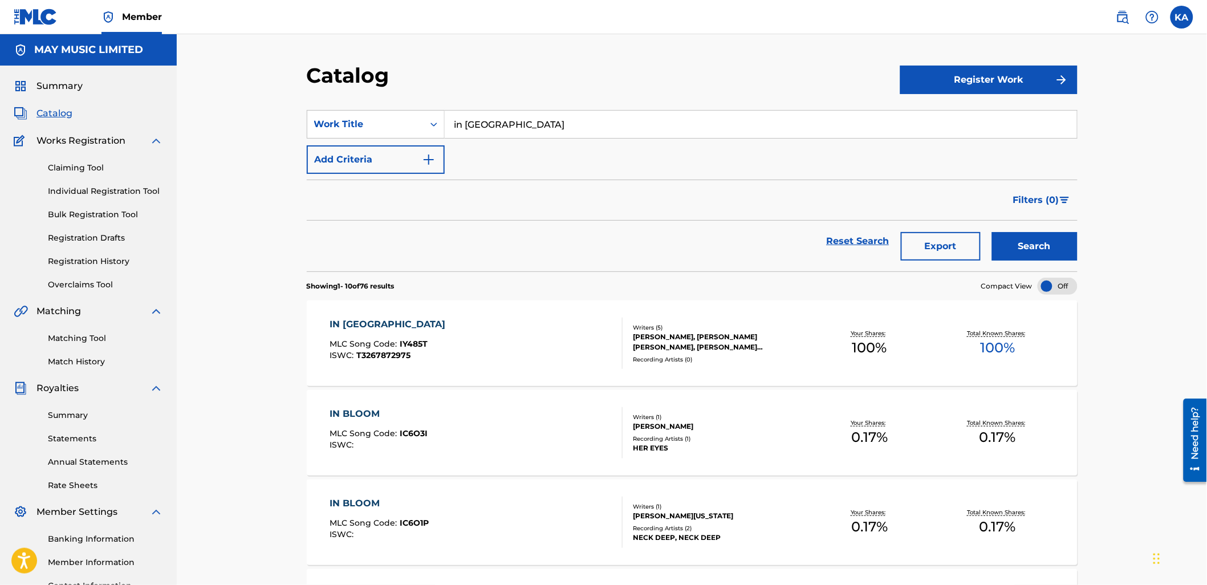
click at [369, 149] on div "SearchWithCriteria05b1ab45-3d8d-4f31-8e19-8830354ef0bb Work Title in unison Add…" at bounding box center [692, 142] width 771 height 64
type input "distant bodies"
click at [992, 232] on button "Search" at bounding box center [1034, 246] width 85 height 28
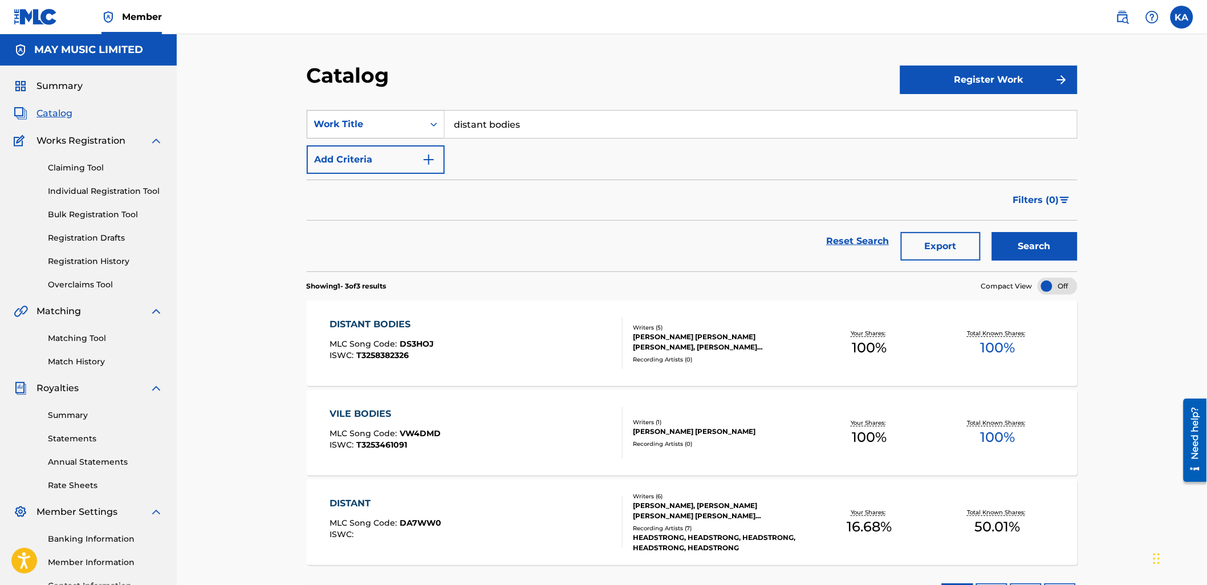
drag, startPoint x: 530, startPoint y: 124, endPoint x: 406, endPoint y: 112, distance: 124.8
click at [436, 115] on div "SearchWithCriteria05b1ab45-3d8d-4f31-8e19-8830354ef0bb Work Title distant bodies" at bounding box center [692, 124] width 771 height 28
type input "only apathy"
click at [992, 232] on button "Search" at bounding box center [1034, 246] width 85 height 28
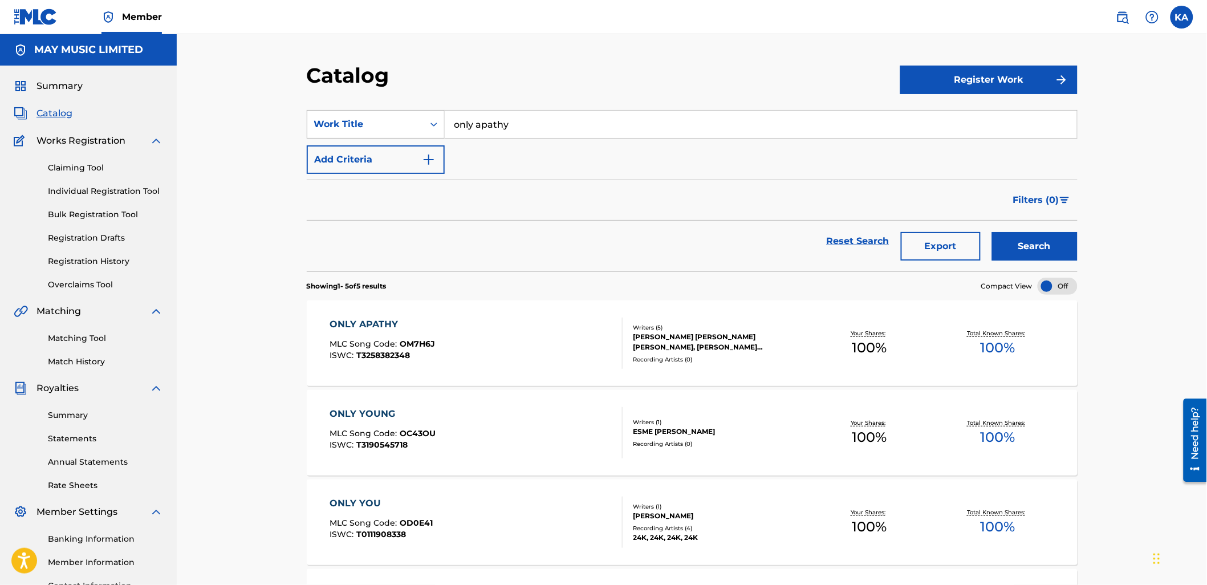
click at [414, 123] on div "SearchWithCriteria05b1ab45-3d8d-4f31-8e19-8830354ef0bb Work Title only apathy" at bounding box center [692, 124] width 771 height 28
type input "coping without a cure"
click at [992, 232] on button "Search" at bounding box center [1034, 246] width 85 height 28
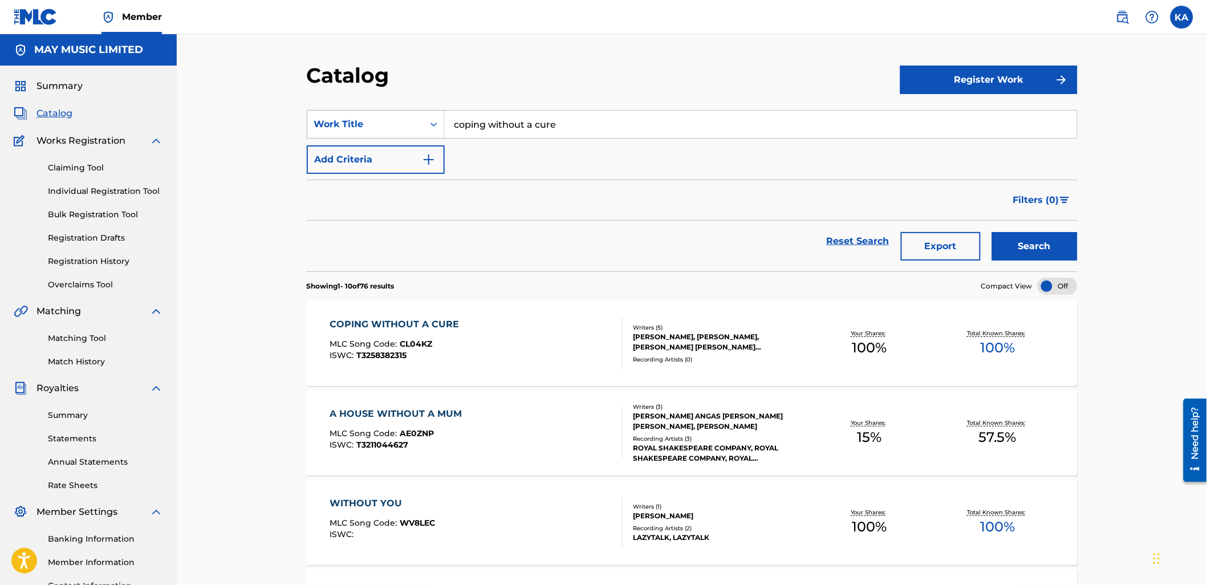
click at [413, 114] on div "SearchWithCriteria05b1ab45-3d8d-4f31-8e19-8830354ef0bb Work Title coping withou…" at bounding box center [692, 124] width 771 height 28
type input "departure"
click at [992, 232] on button "Search" at bounding box center [1034, 246] width 85 height 28
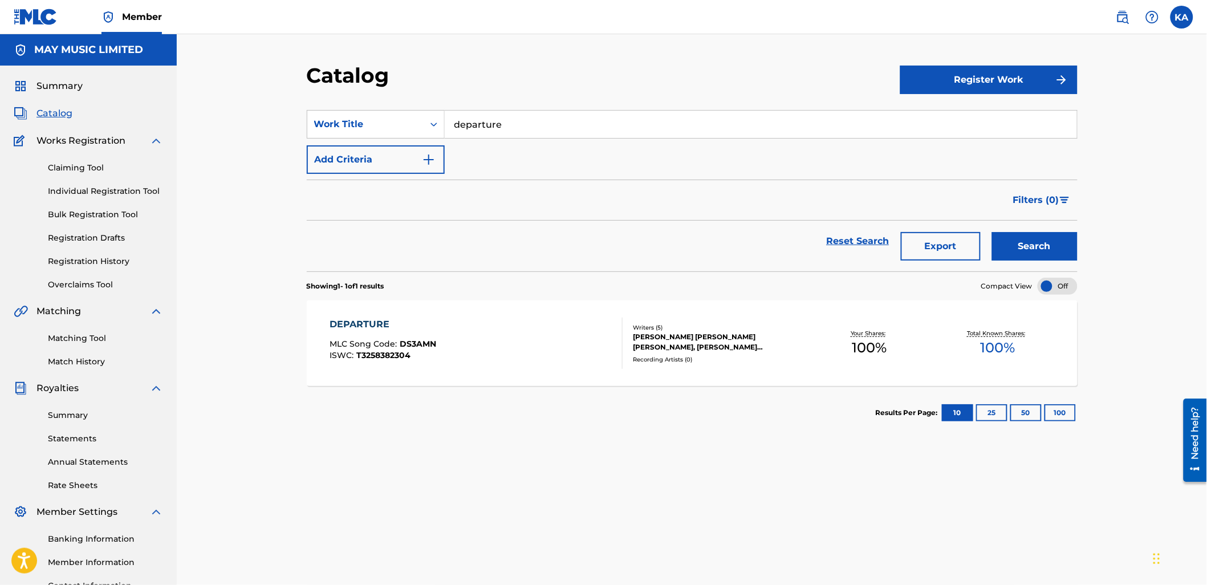
click at [546, 348] on div "DEPARTURE MLC Song Code : DS3AMN ISWC : T3258382304" at bounding box center [475, 342] width 293 height 51
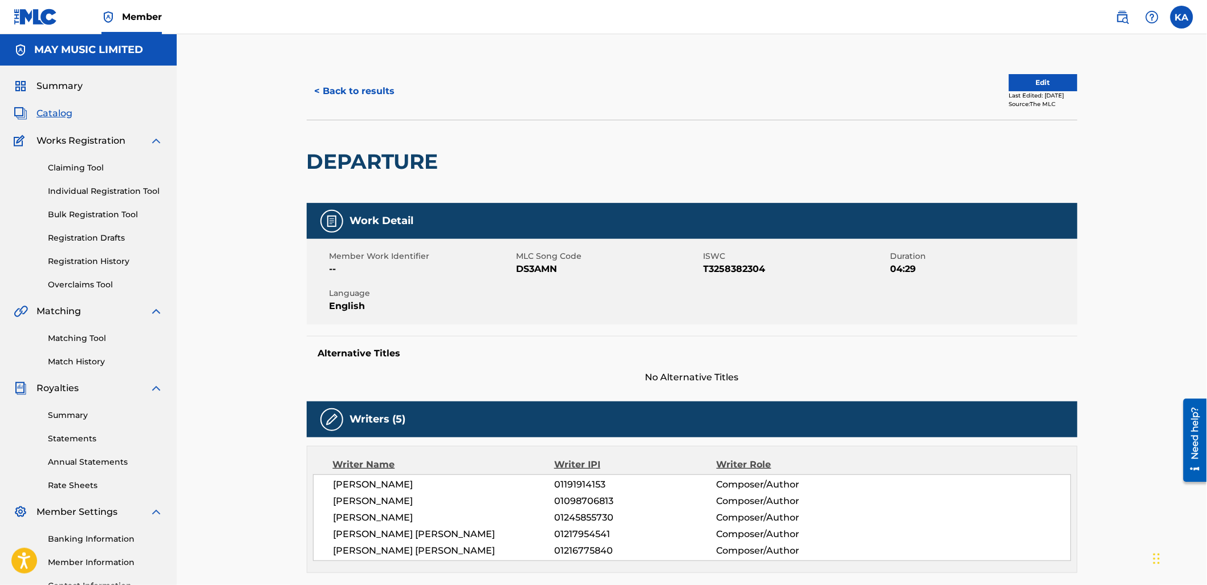
click at [327, 103] on button "< Back to results" at bounding box center [355, 91] width 96 height 28
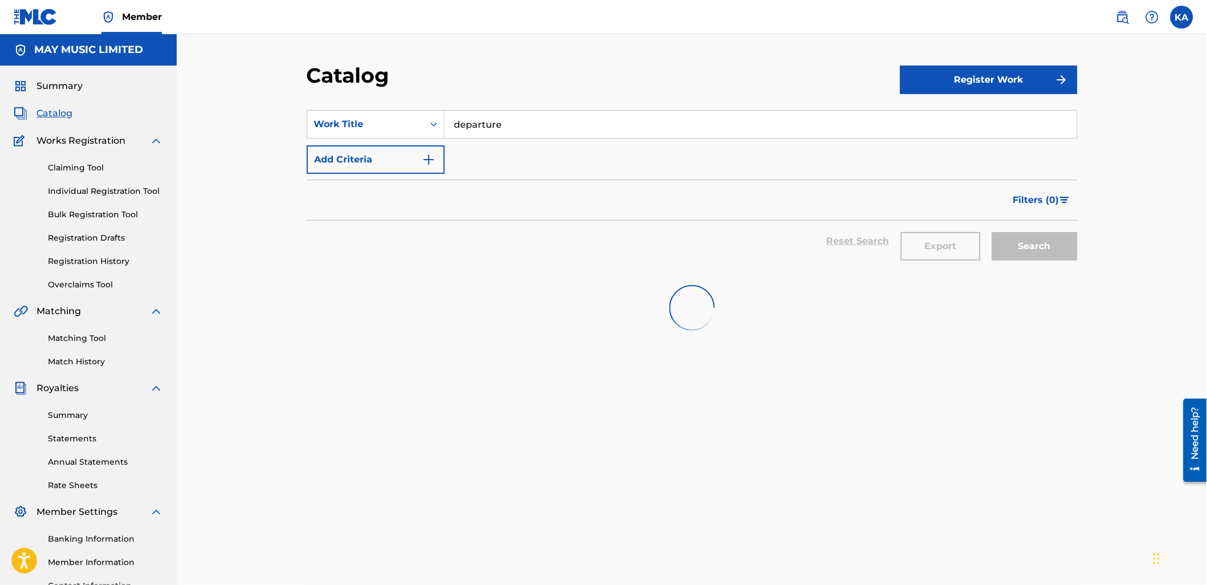
drag, startPoint x: 544, startPoint y: 129, endPoint x: 349, endPoint y: 143, distance: 194.8
click at [410, 138] on div "SearchWithCriteria05b1ab45-3d8d-4f31-8e19-8830354ef0bb Work Title departure Add…" at bounding box center [692, 142] width 771 height 64
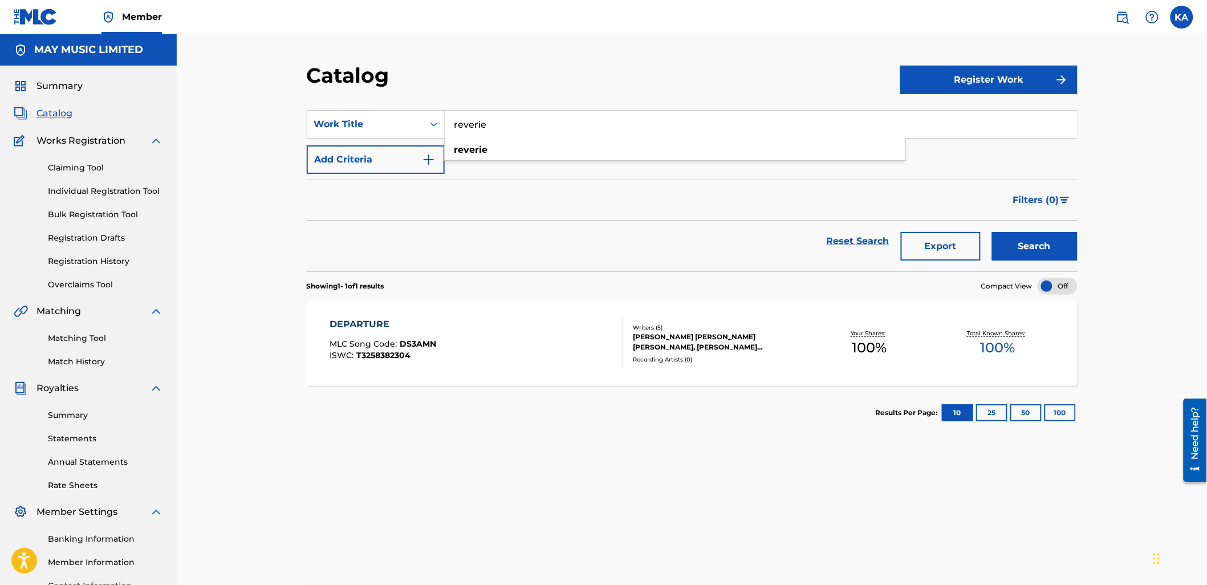
type input "reverie"
click at [992, 232] on button "Search" at bounding box center [1034, 246] width 85 height 28
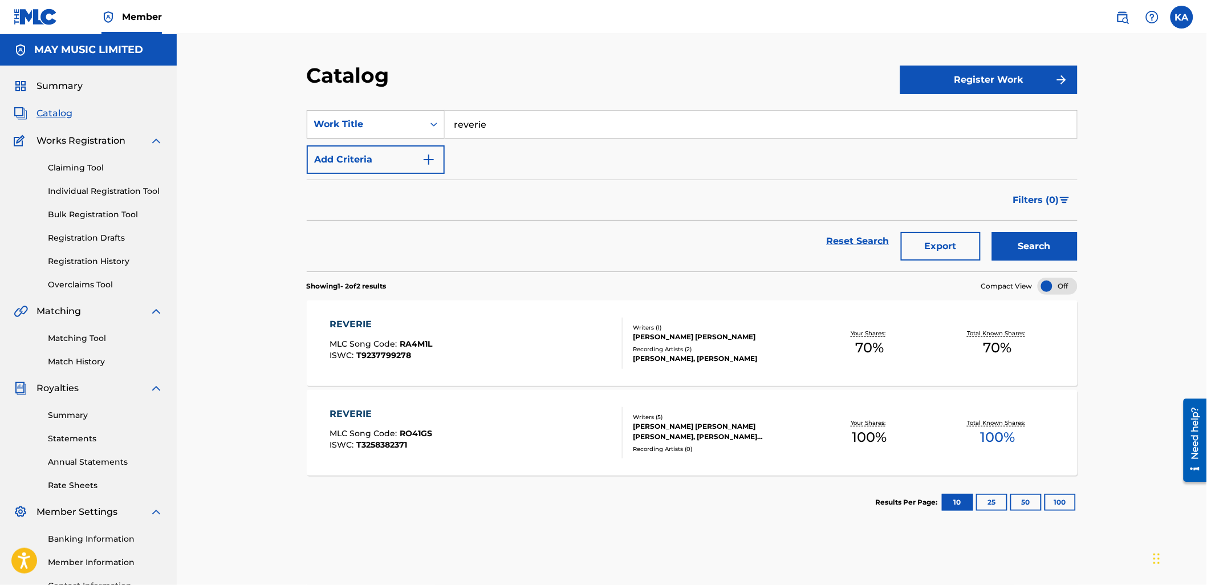
drag, startPoint x: 578, startPoint y: 126, endPoint x: 341, endPoint y: 112, distance: 238.1
click at [349, 112] on div "SearchWithCriteria05b1ab45-3d8d-4f31-8e19-8830354ef0bb Work Title reverie" at bounding box center [692, 124] width 771 height 28
type input "a letter unread"
click at [992, 232] on button "Search" at bounding box center [1034, 246] width 85 height 28
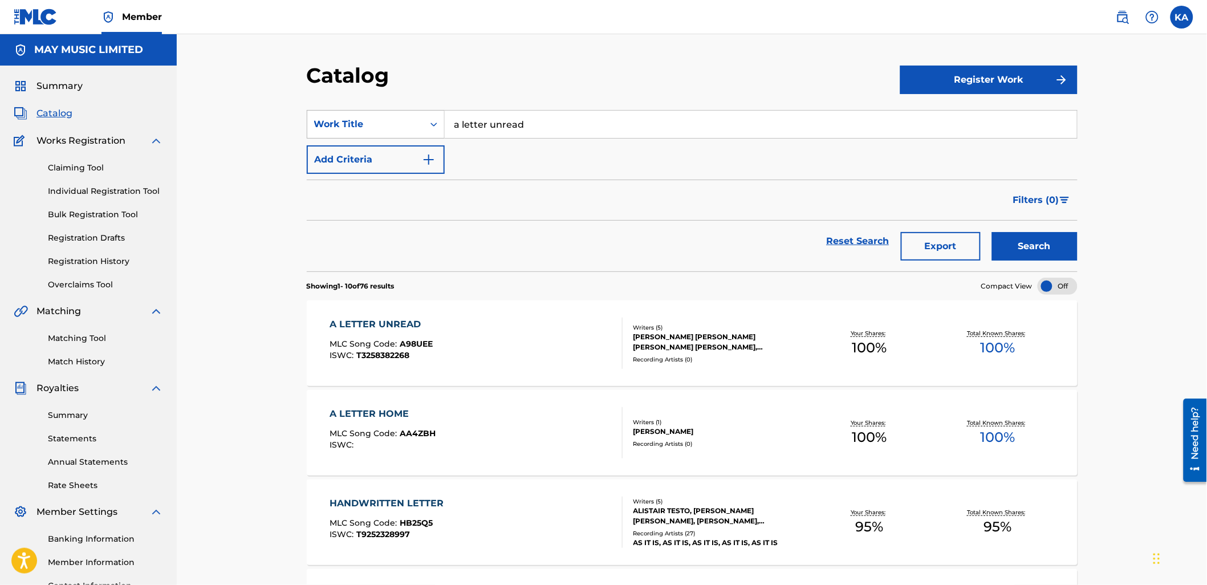
drag, startPoint x: 522, startPoint y: 119, endPoint x: 400, endPoint y: 132, distance: 122.7
click at [400, 132] on div "SearchWithCriteria05b1ab45-3d8d-4f31-8e19-8830354ef0bb Work Title a letter unre…" at bounding box center [692, 124] width 771 height 28
type input "exist"
click at [992, 232] on button "Search" at bounding box center [1034, 246] width 85 height 28
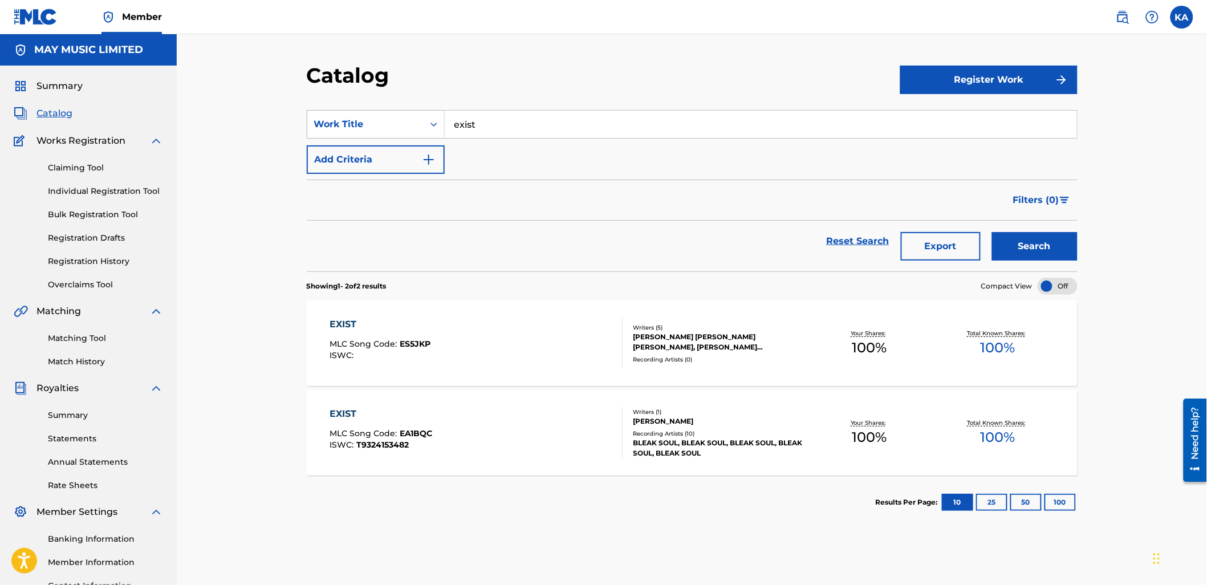
drag, startPoint x: 487, startPoint y: 127, endPoint x: 395, endPoint y: 116, distance: 92.9
click at [400, 116] on div "SearchWithCriteria05b1ab45-3d8d-4f31-8e19-8830354ef0bb Work Title exist" at bounding box center [692, 124] width 771 height 28
type input "tired eyes"
click at [992, 232] on button "Search" at bounding box center [1034, 246] width 85 height 28
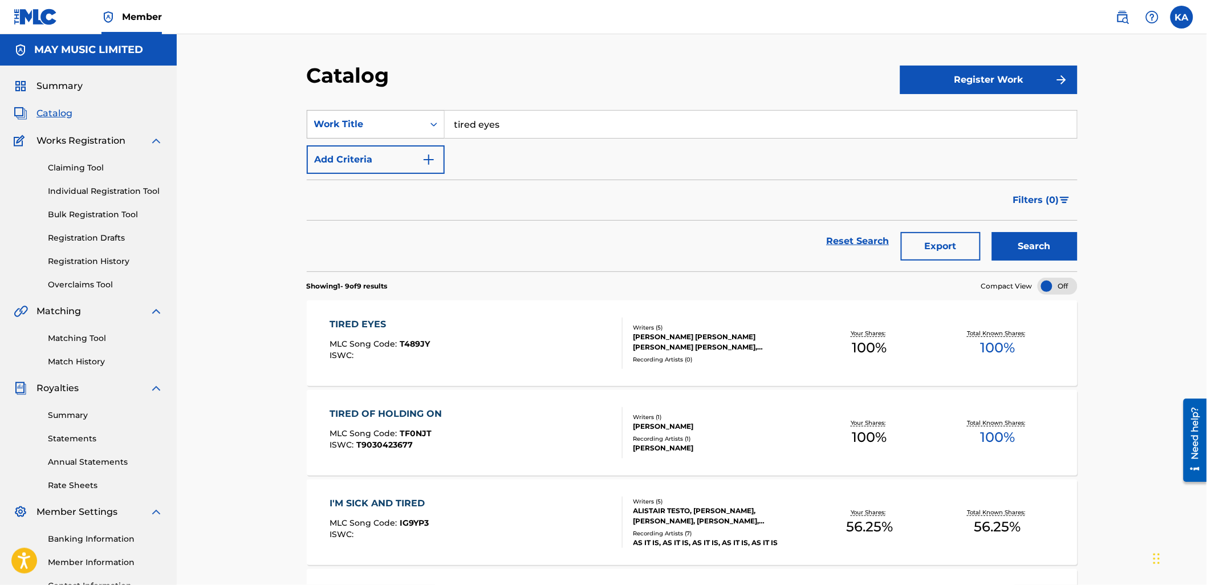
drag, startPoint x: 550, startPoint y: 127, endPoint x: 436, endPoint y: 135, distance: 114.3
click at [448, 129] on input "tired eyes" at bounding box center [761, 124] width 632 height 27
click at [992, 232] on button "Search" at bounding box center [1034, 246] width 85 height 28
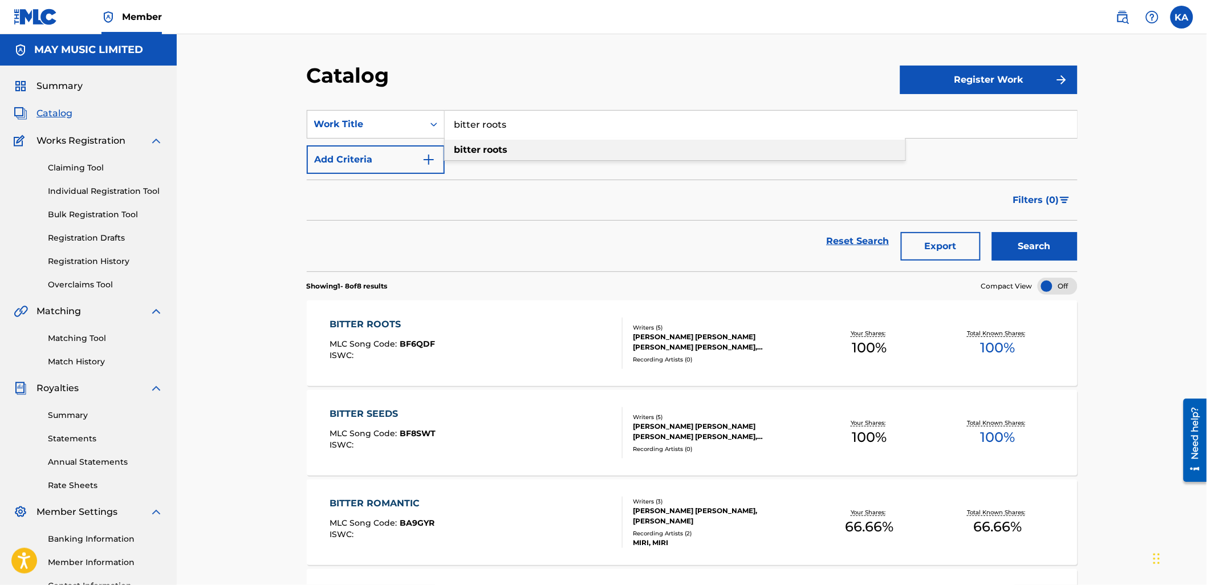
drag, startPoint x: 516, startPoint y: 126, endPoint x: 488, endPoint y: 139, distance: 30.3
click at [488, 138] on div "bitter roots bitter roots" at bounding box center [761, 124] width 632 height 27
type input "bitter seeds"
click at [992, 232] on button "Search" at bounding box center [1034, 246] width 85 height 28
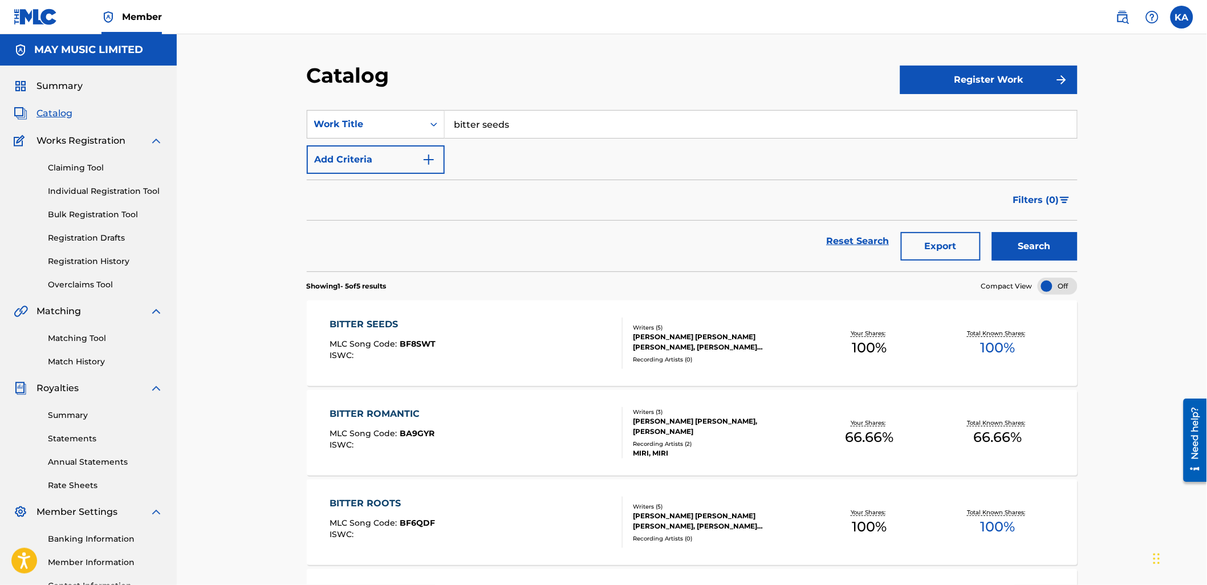
drag, startPoint x: 482, startPoint y: 128, endPoint x: 385, endPoint y: 141, distance: 98.3
click at [397, 139] on div "SearchWithCriteria05b1ab45-3d8d-4f31-8e19-8830354ef0bb Work Title bitter seeds …" at bounding box center [692, 142] width 771 height 64
click at [503, 165] on span "ence hurts the most ii" at bounding box center [533, 170] width 101 height 11
click at [1063, 248] on button "Search" at bounding box center [1034, 246] width 85 height 28
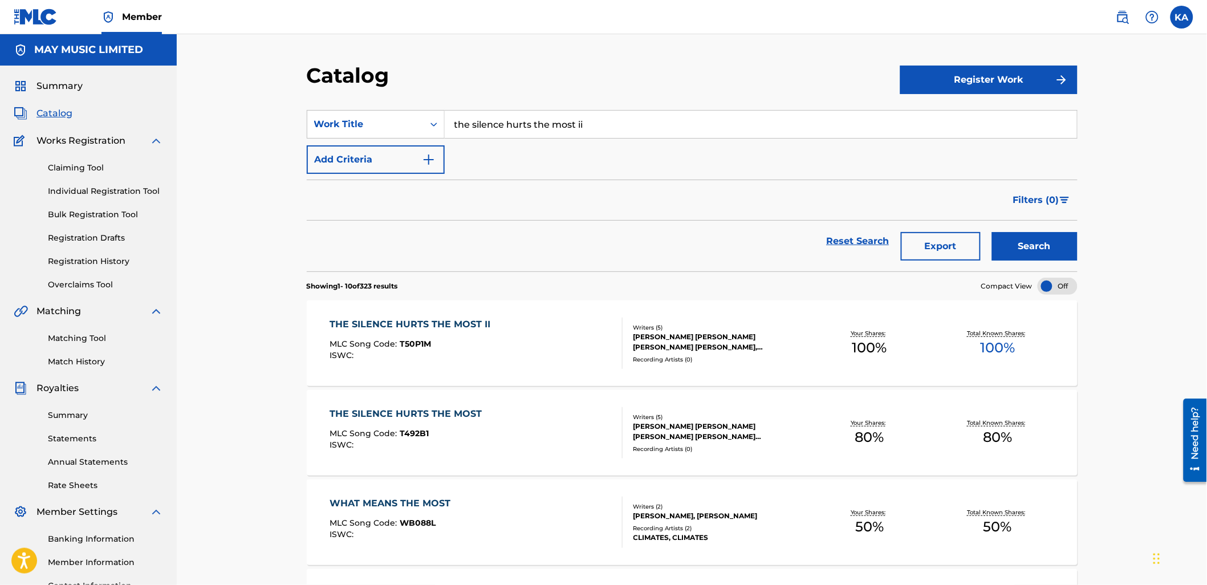
drag, startPoint x: 602, startPoint y: 126, endPoint x: 443, endPoint y: 126, distance: 159.0
click at [464, 126] on input "the silence hurts the most ii" at bounding box center [761, 124] width 632 height 27
type input "t"
type input "halfway"
click at [992, 232] on button "Search" at bounding box center [1034, 246] width 85 height 28
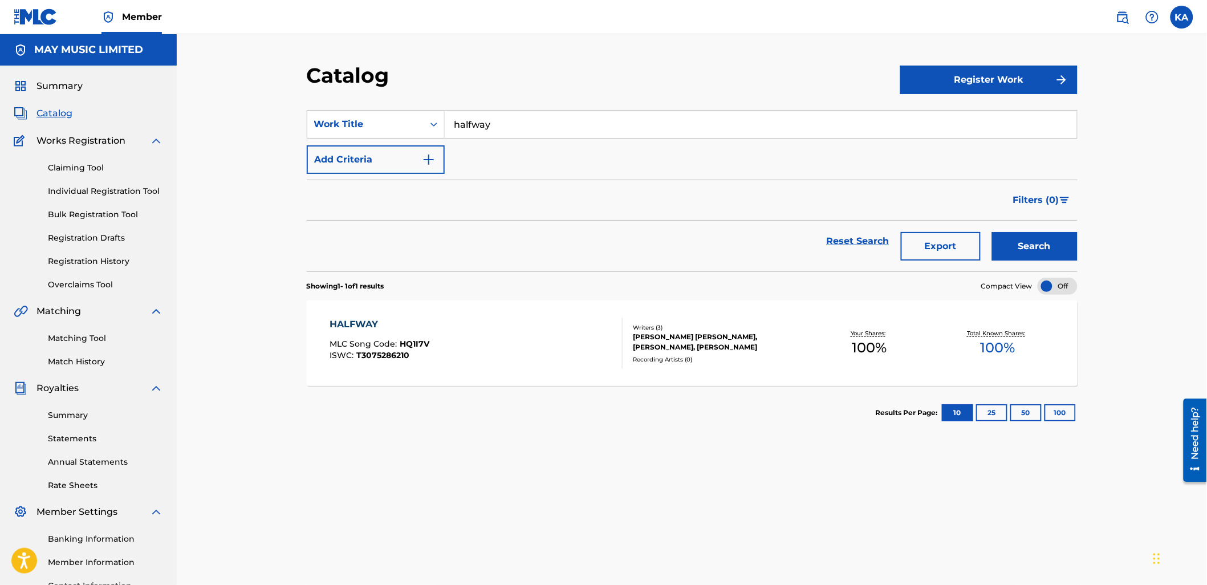
click at [479, 326] on div "HALFWAY MLC Song Code : HQ1I7V ISWC : T3075286210" at bounding box center [475, 342] width 293 height 51
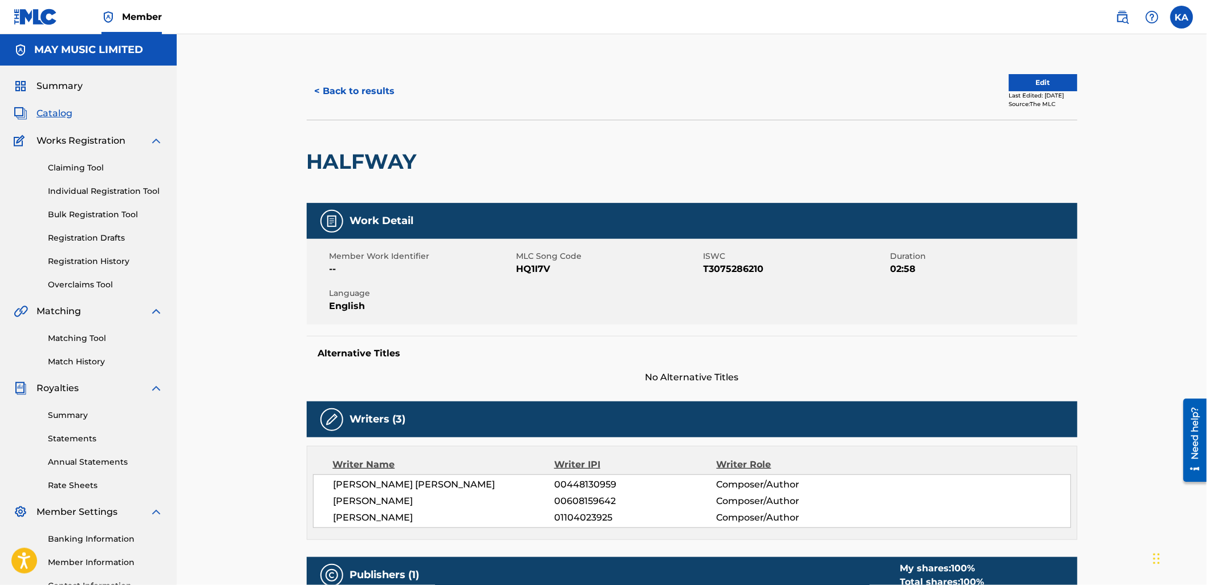
click at [1039, 80] on button "Edit" at bounding box center [1043, 82] width 68 height 17
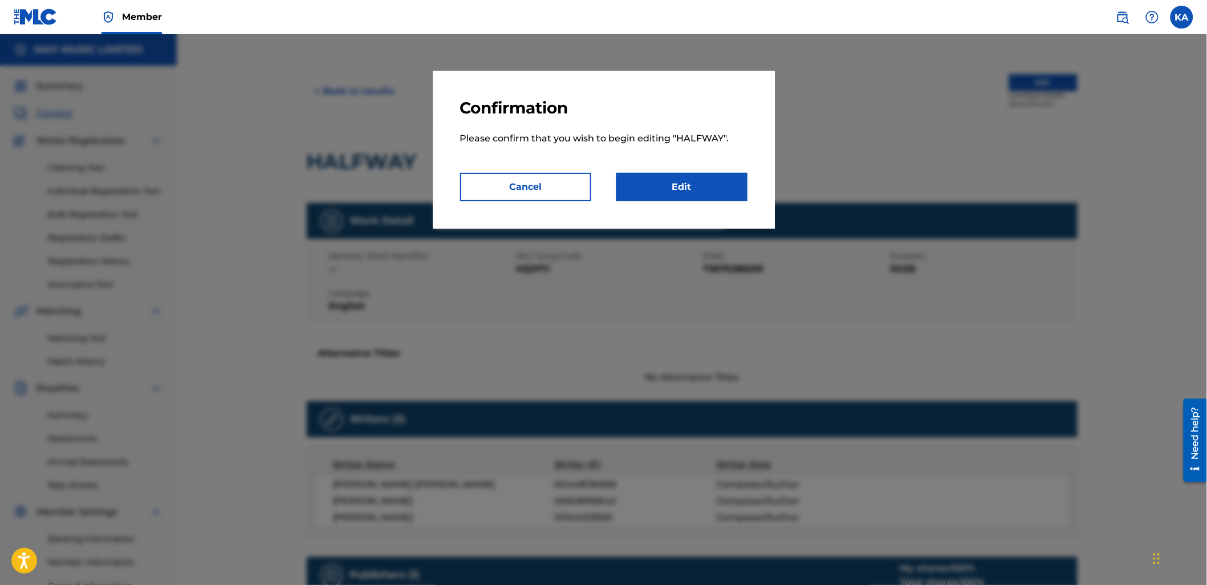
click at [653, 194] on link "Edit" at bounding box center [681, 187] width 131 height 28
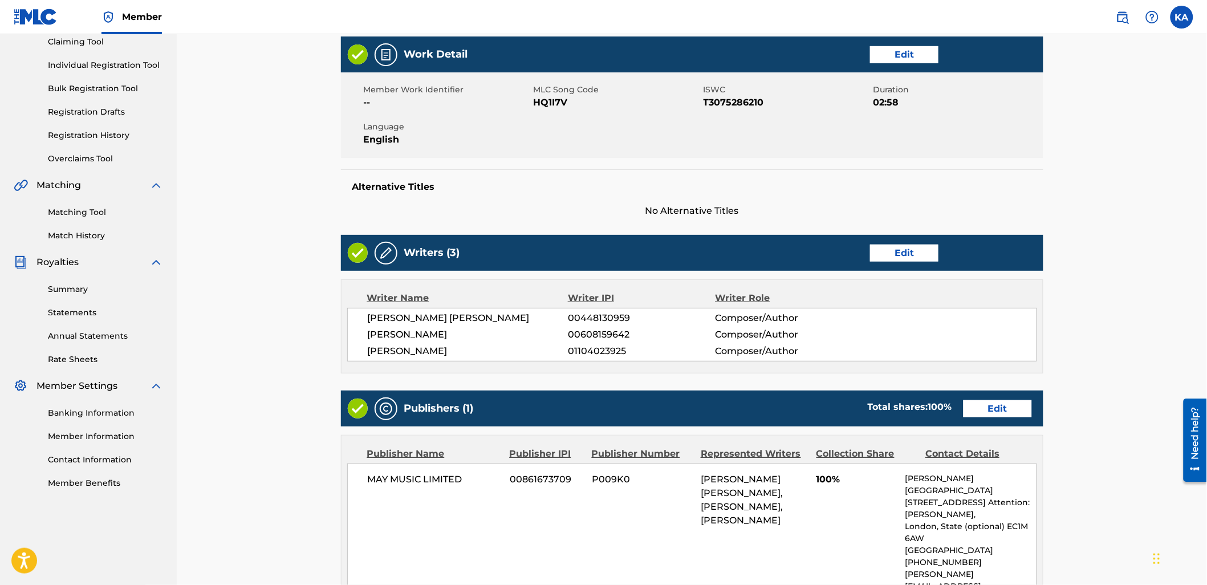
scroll to position [127, 0]
click at [919, 252] on link "Edit" at bounding box center [904, 252] width 68 height 17
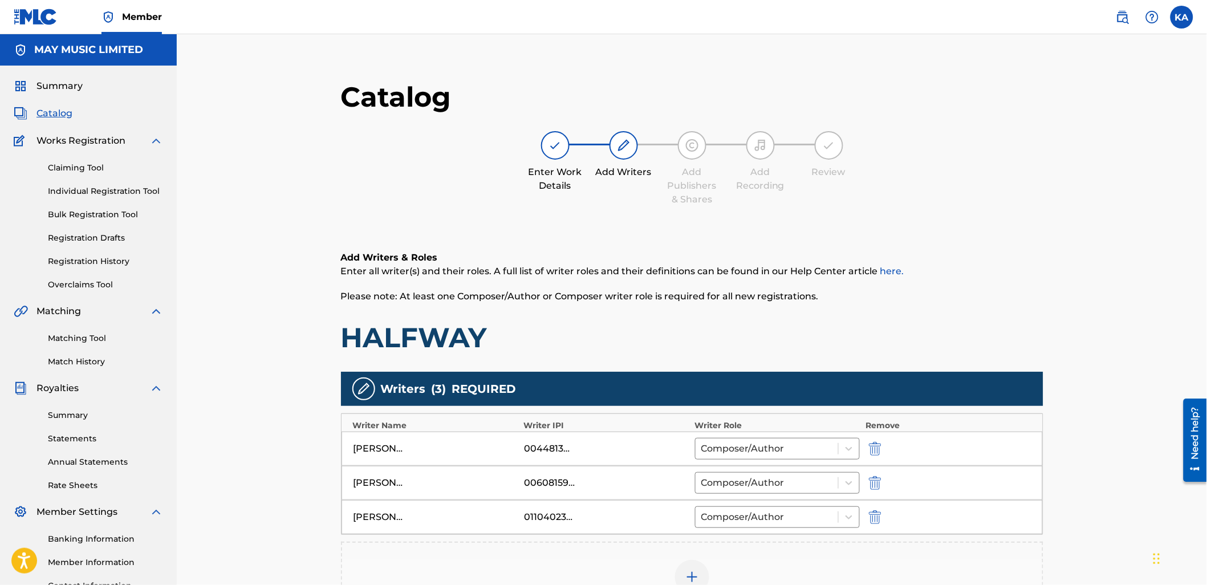
click at [874, 448] on img "submit" at bounding box center [875, 449] width 13 height 14
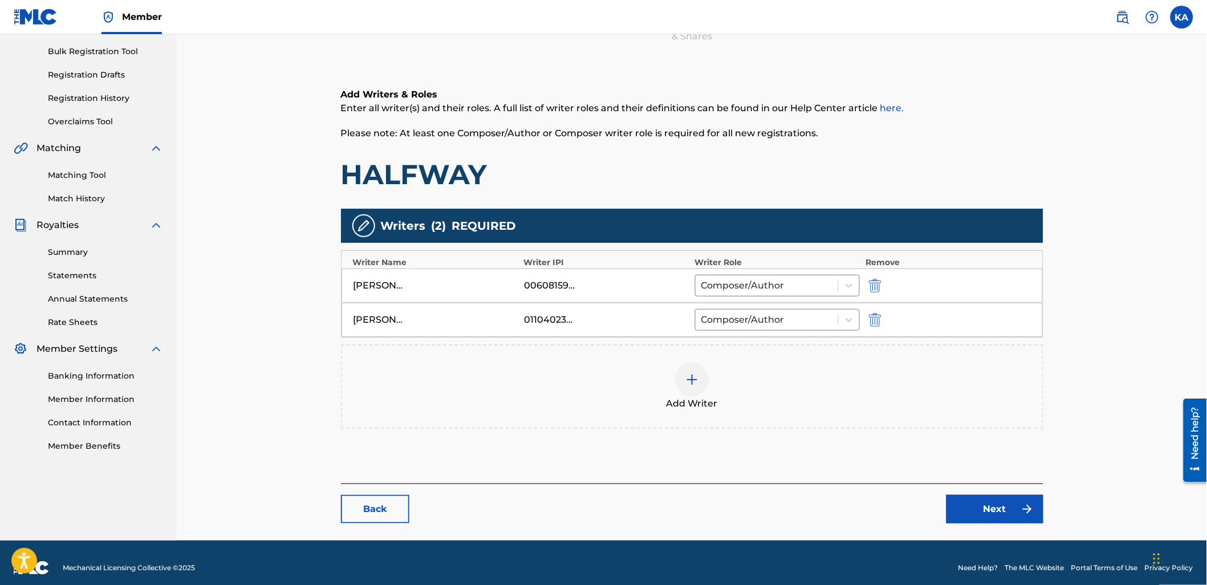
scroll to position [172, 0]
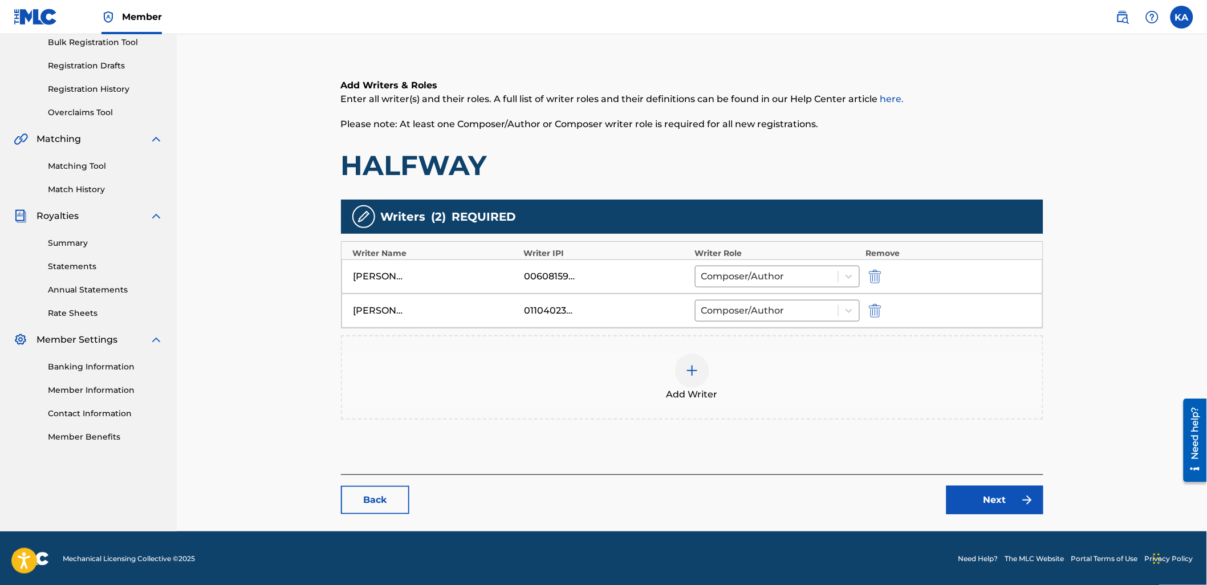
click at [988, 490] on link "Next" at bounding box center [994, 500] width 97 height 28
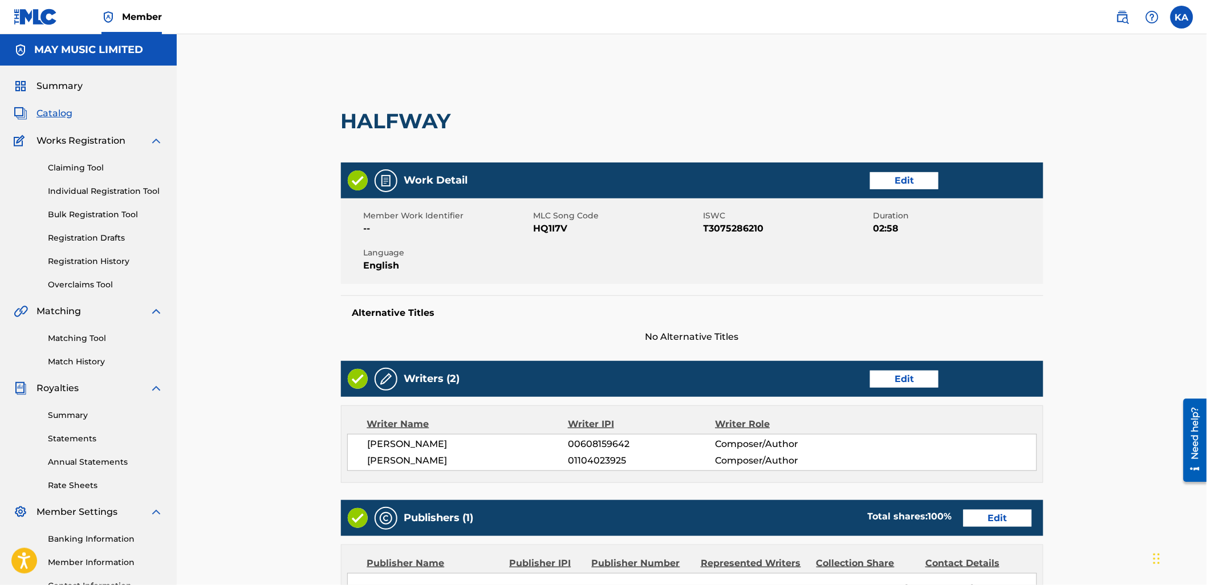
scroll to position [127, 0]
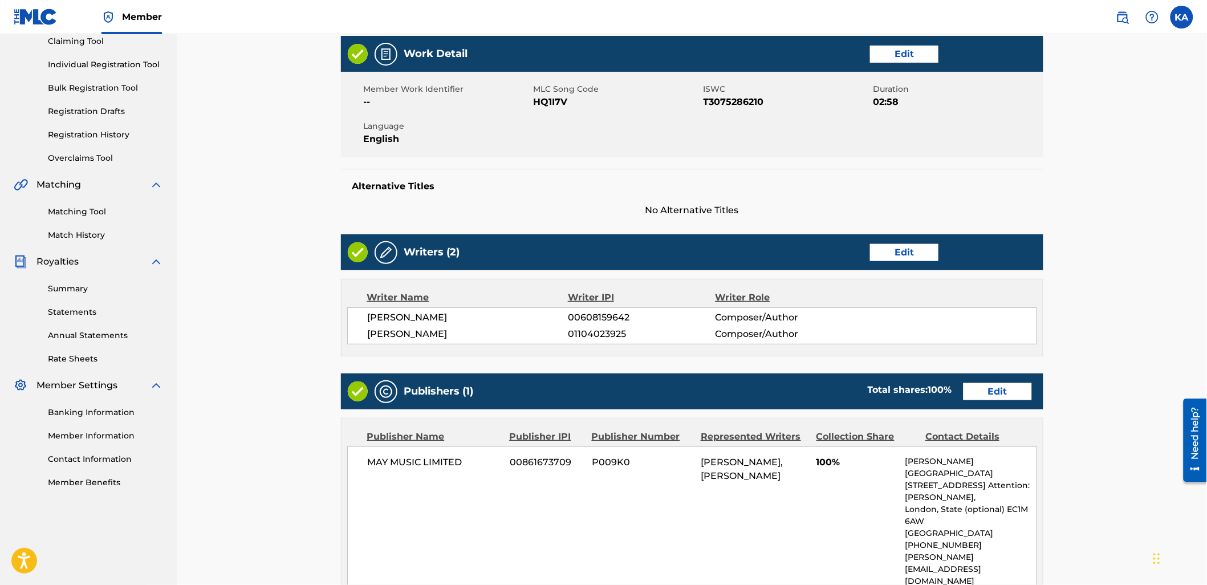
click at [983, 397] on link "Edit" at bounding box center [997, 391] width 68 height 17
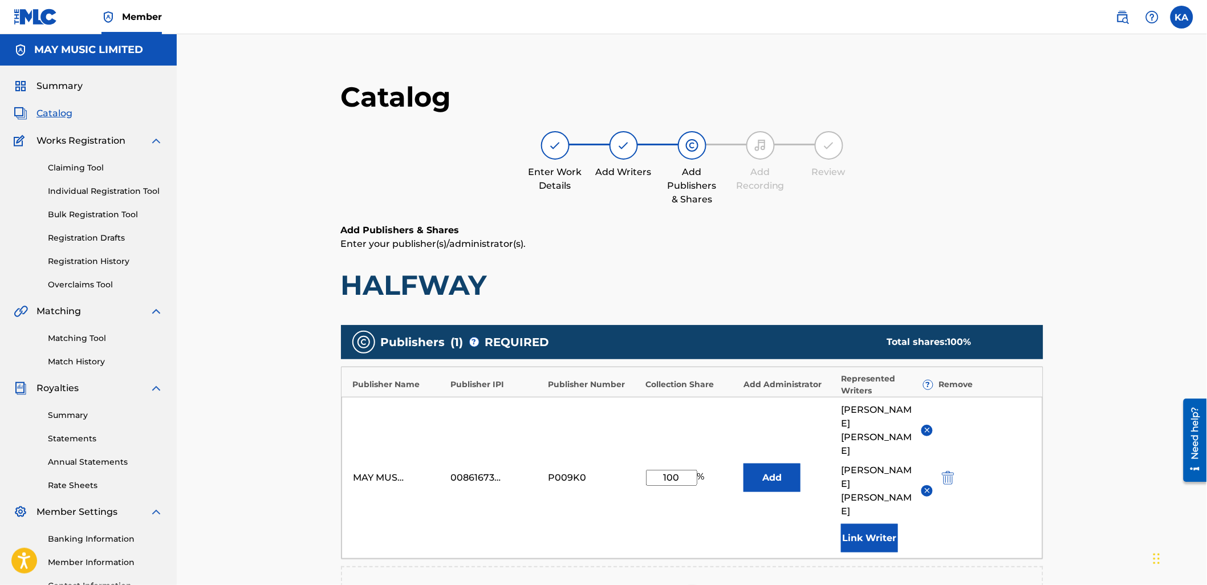
click at [929, 486] on img at bounding box center [927, 490] width 9 height 9
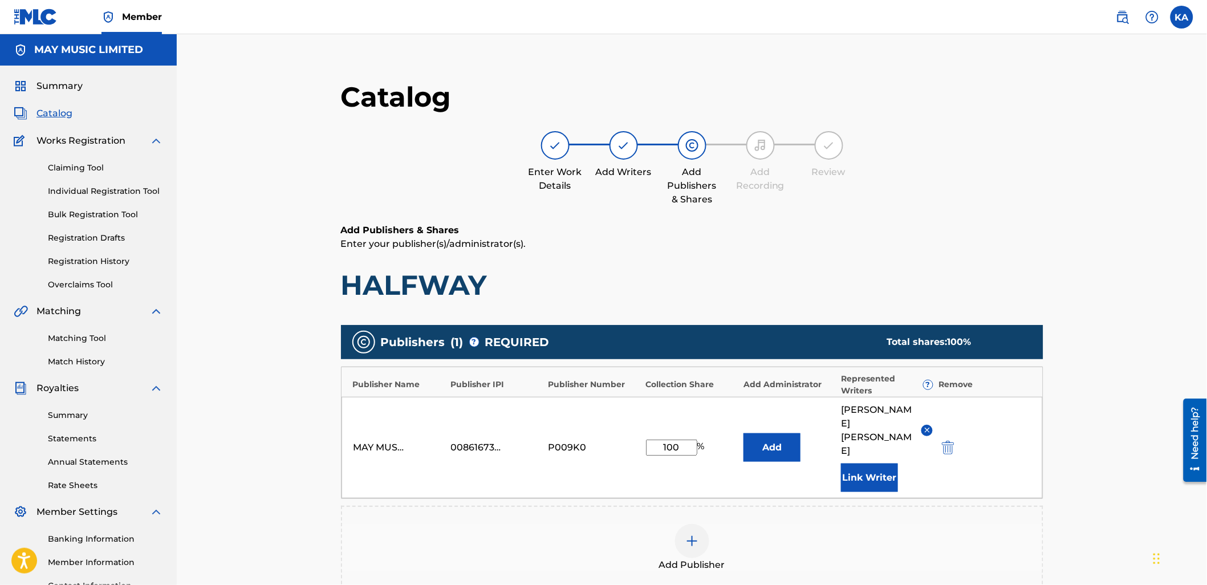
click at [924, 426] on img at bounding box center [927, 430] width 9 height 9
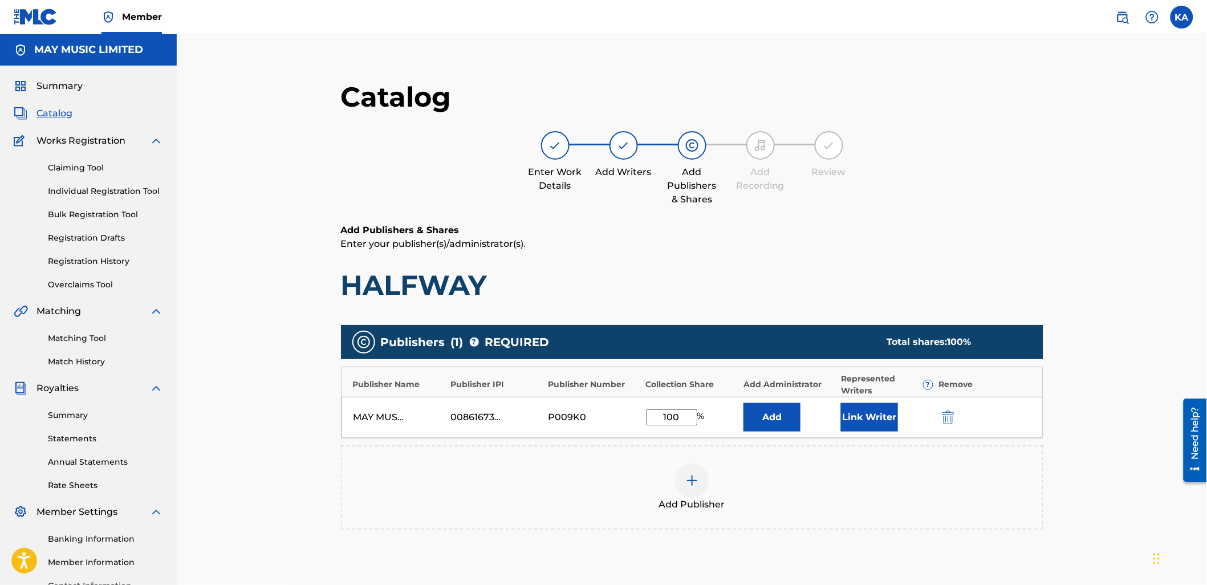
click at [856, 413] on button "Link Writer" at bounding box center [869, 417] width 57 height 28
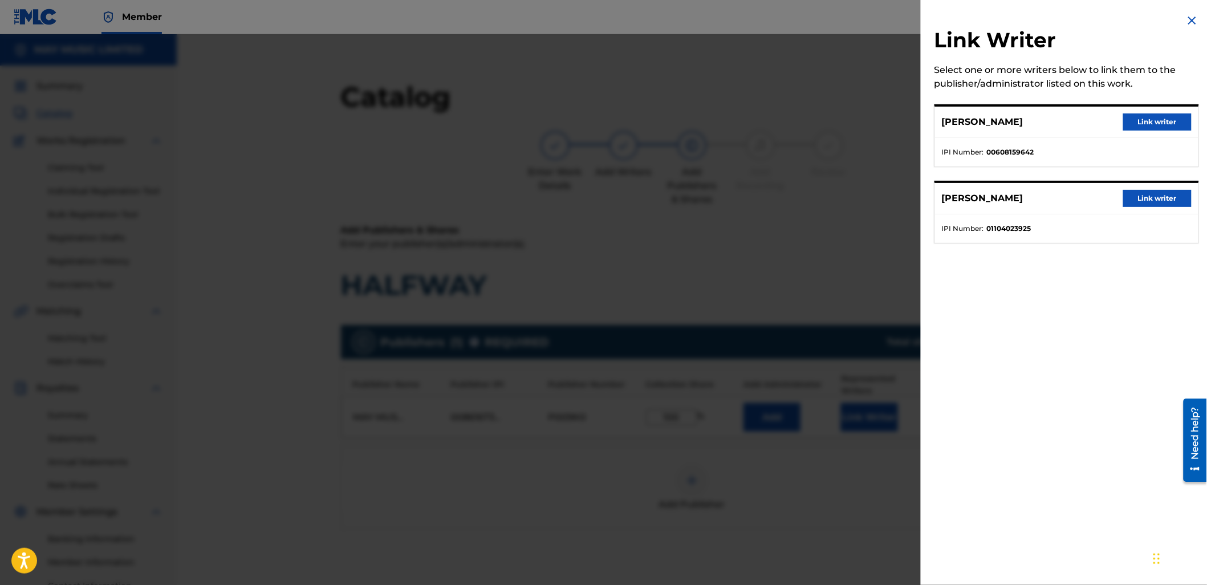
click at [1166, 124] on button "Link writer" at bounding box center [1157, 121] width 68 height 17
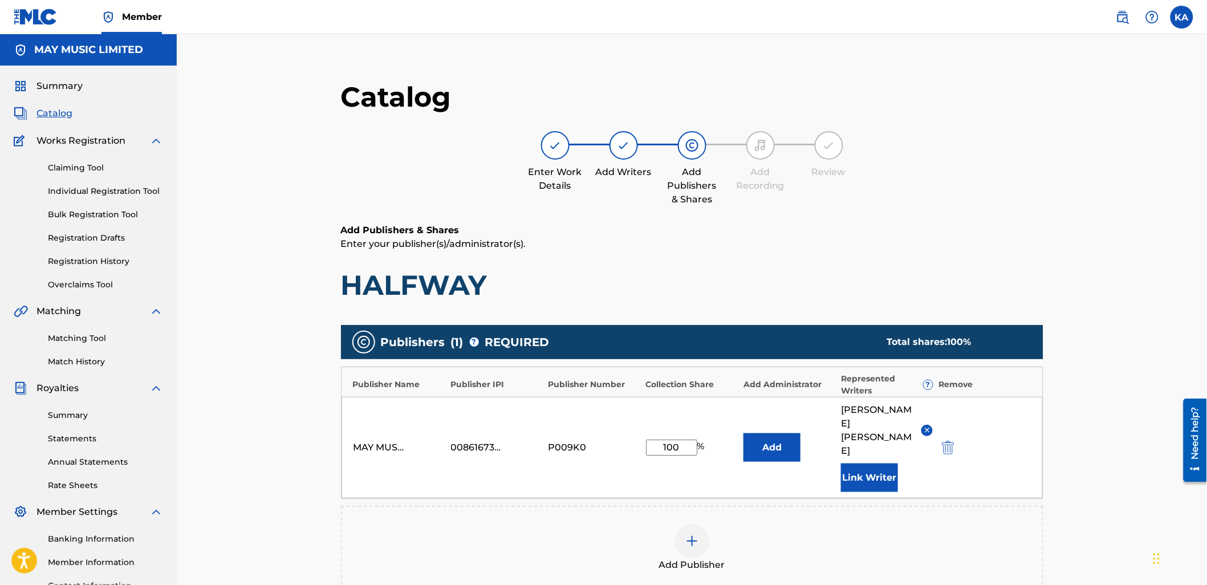
click at [863, 463] on button "Link Writer" at bounding box center [869, 477] width 57 height 28
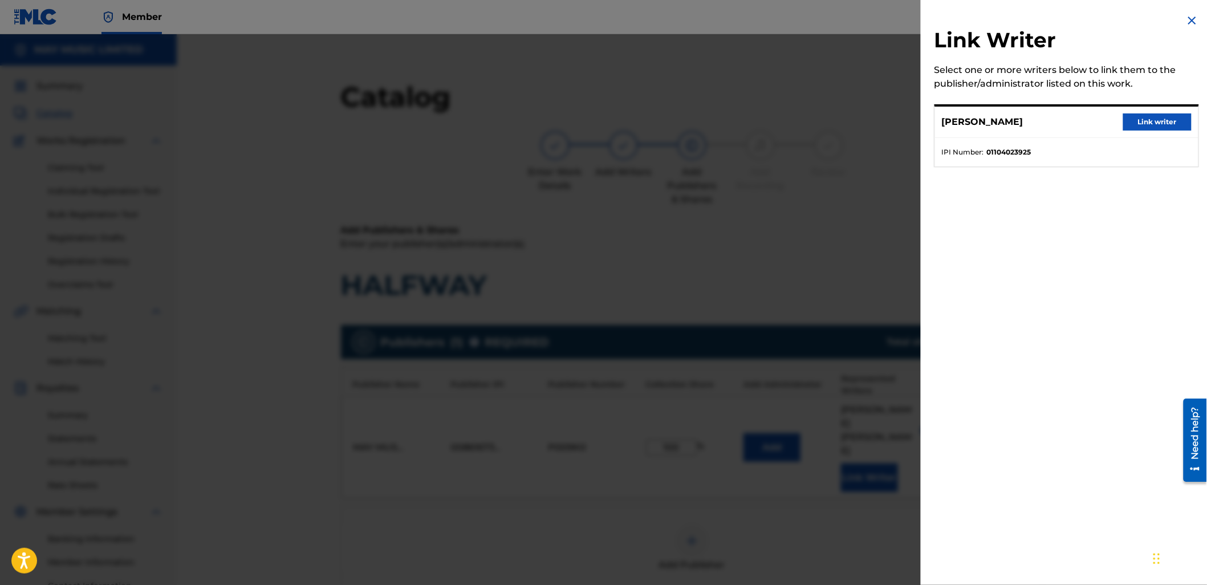
click at [1144, 127] on button "Link writer" at bounding box center [1157, 121] width 68 height 17
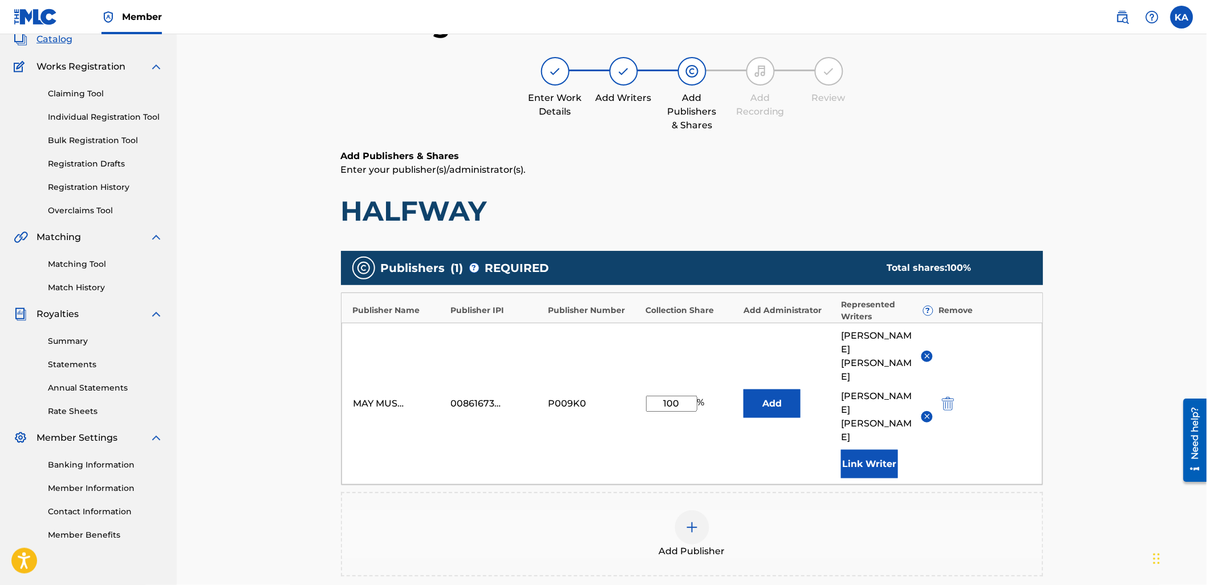
scroll to position [190, 0]
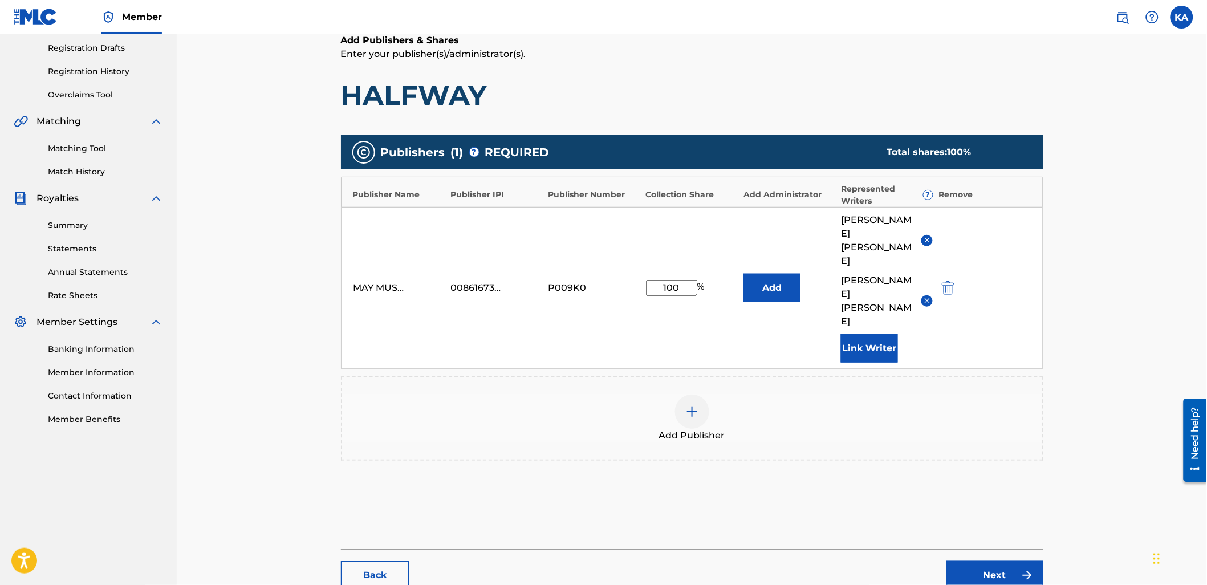
click at [967, 561] on link "Next" at bounding box center [994, 575] width 97 height 28
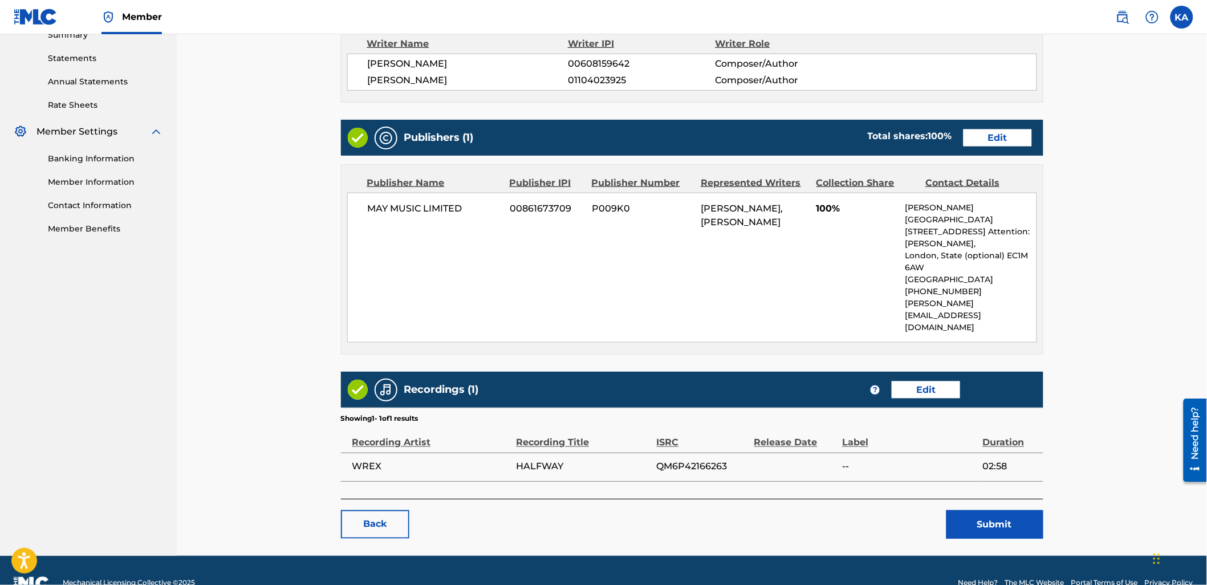
scroll to position [382, 0]
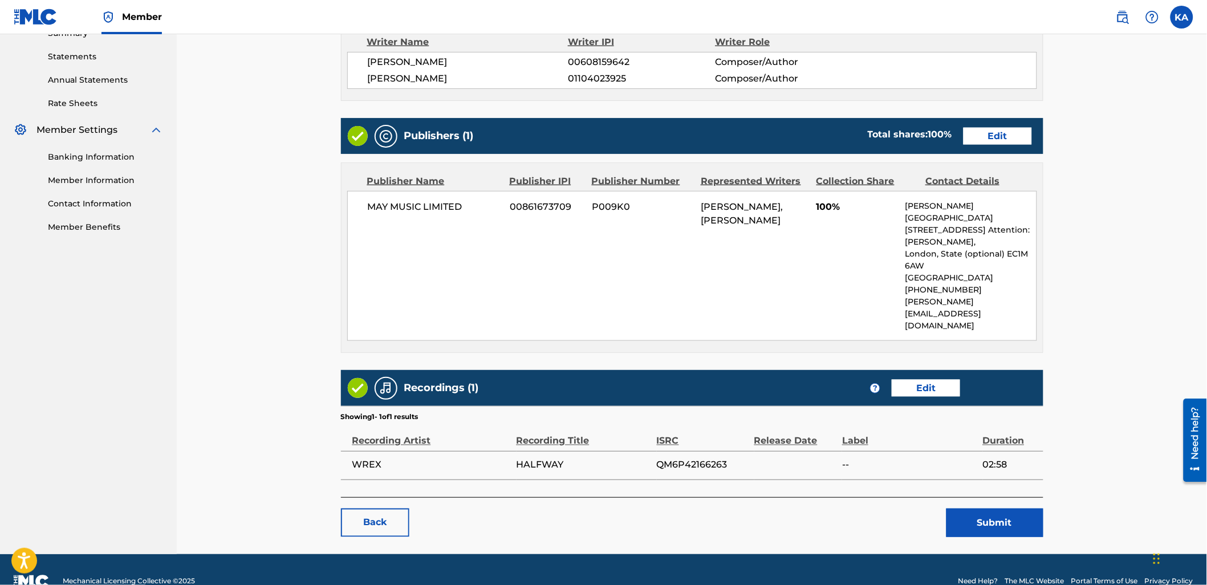
click at [968, 522] on main "< Back HALFWAY Work Detail Edit Member Work Identifier -- MLC Song Code HQ1I7V …" at bounding box center [692, 117] width 771 height 873
click at [972, 510] on button "Submit" at bounding box center [994, 522] width 97 height 28
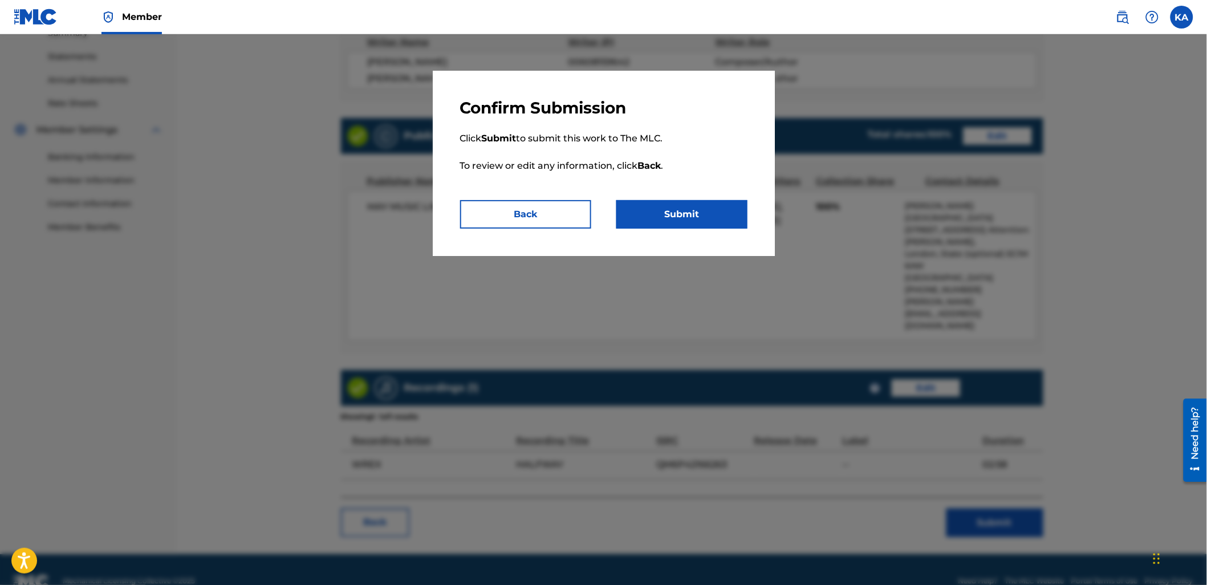
click at [687, 205] on button "Submit" at bounding box center [681, 214] width 131 height 28
